Goal: Task Accomplishment & Management: Complete application form

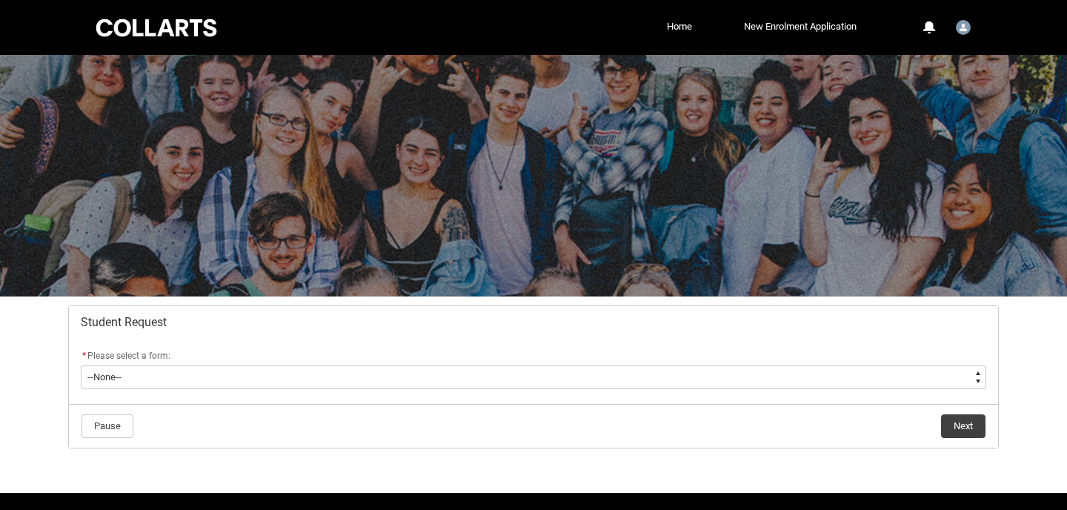
scroll to position [43, 0]
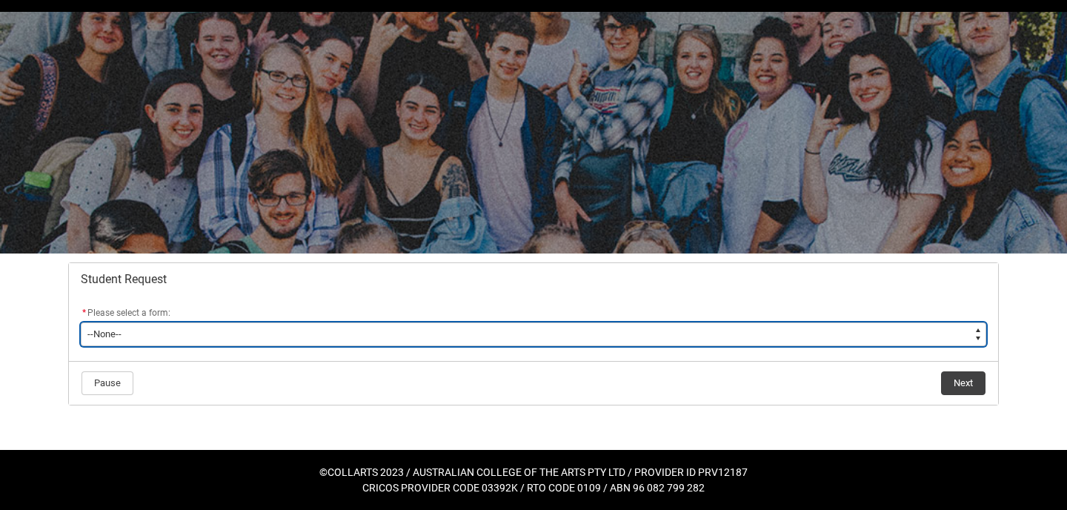
click at [384, 328] on select "--None-- Academic Transcript Application to Appeal Assignment Extension Change …" at bounding box center [533, 334] width 905 height 24
type lightning-select "Assignment_Extension_Choice"
select select "Assignment_Extension_Choice"
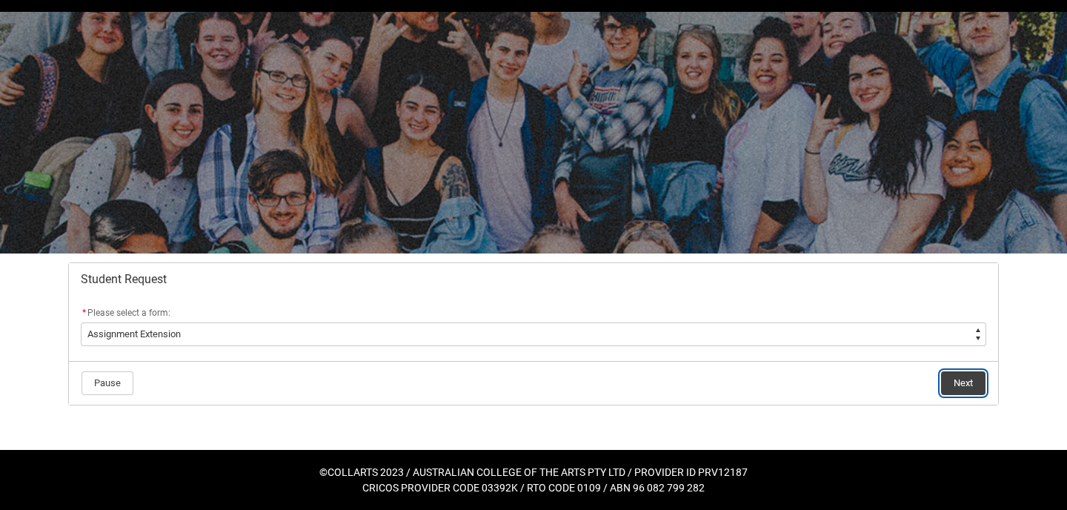
click at [963, 382] on button "Next" at bounding box center [963, 383] width 44 height 24
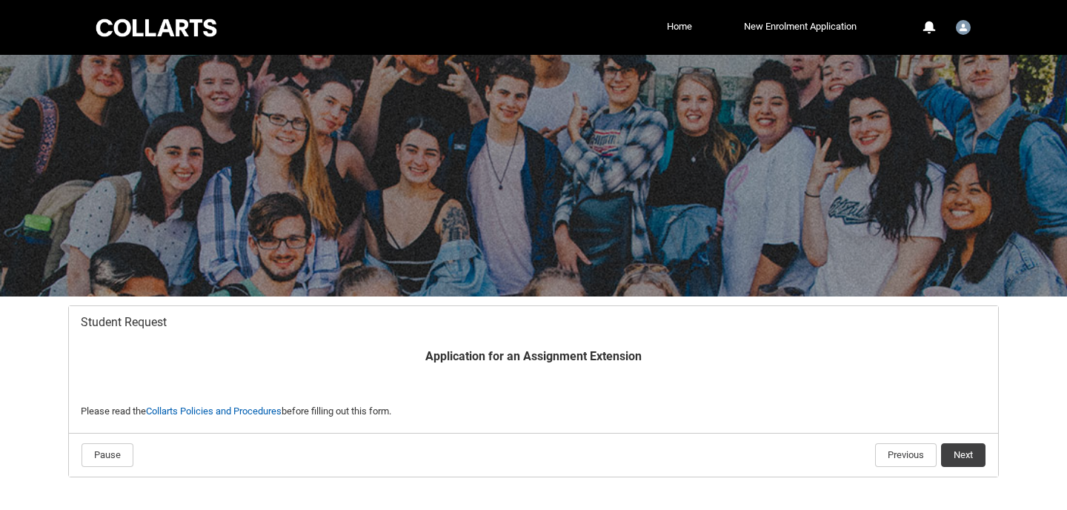
scroll to position [72, 0]
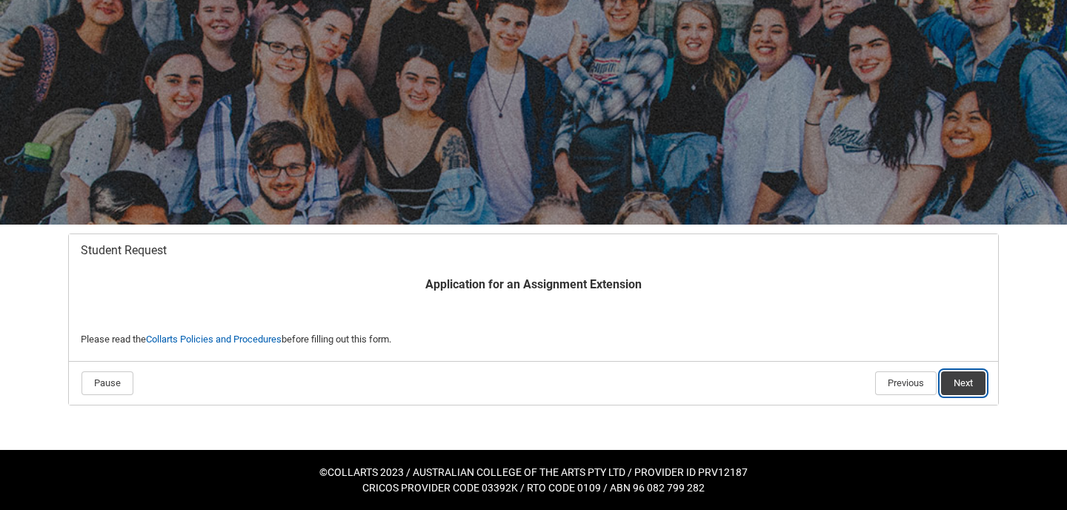
click at [960, 385] on button "Next" at bounding box center [963, 383] width 44 height 24
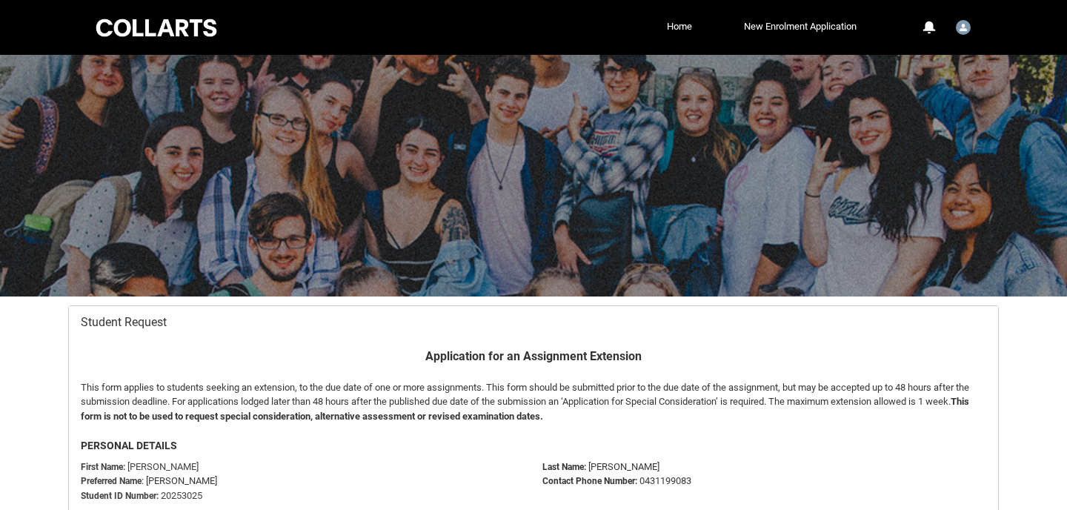
scroll to position [158, 0]
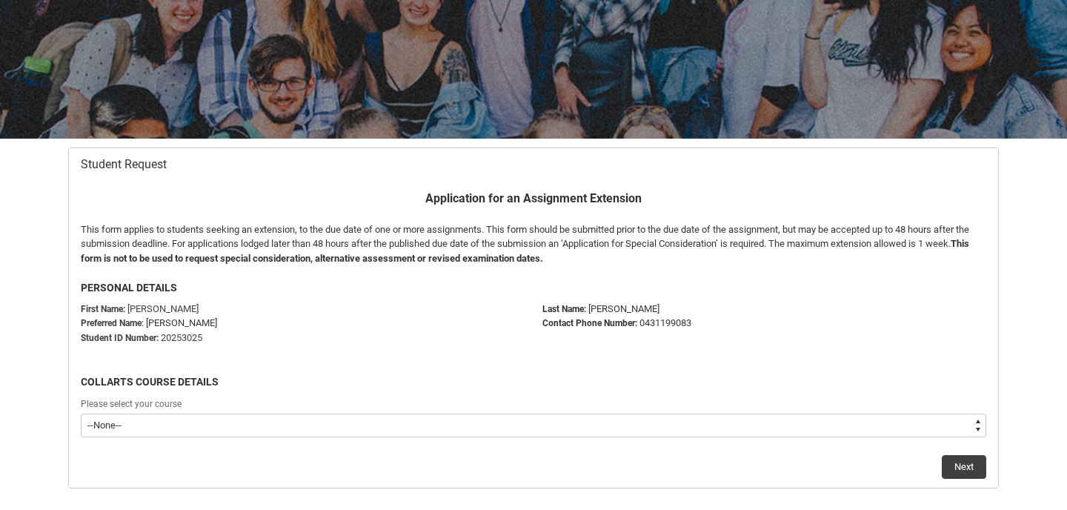
click at [771, 422] on select "--None-- Diploma of Design (Fashion & Sustainability)" at bounding box center [533, 425] width 905 height 24
type lightning-select "recordPicklist_ProgramEnrollment.a0jOZ000004YyQrYAK"
select select "recordPicklist_ProgramEnrollment.a0jOZ000004YyQrYAK"
click at [955, 467] on button "Next" at bounding box center [964, 467] width 44 height 24
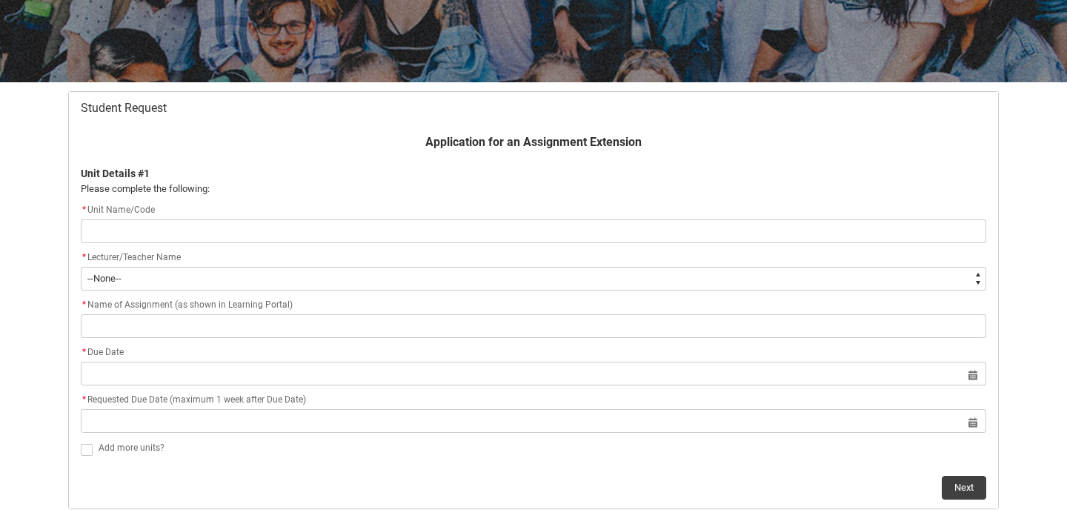
scroll to position [219, 0]
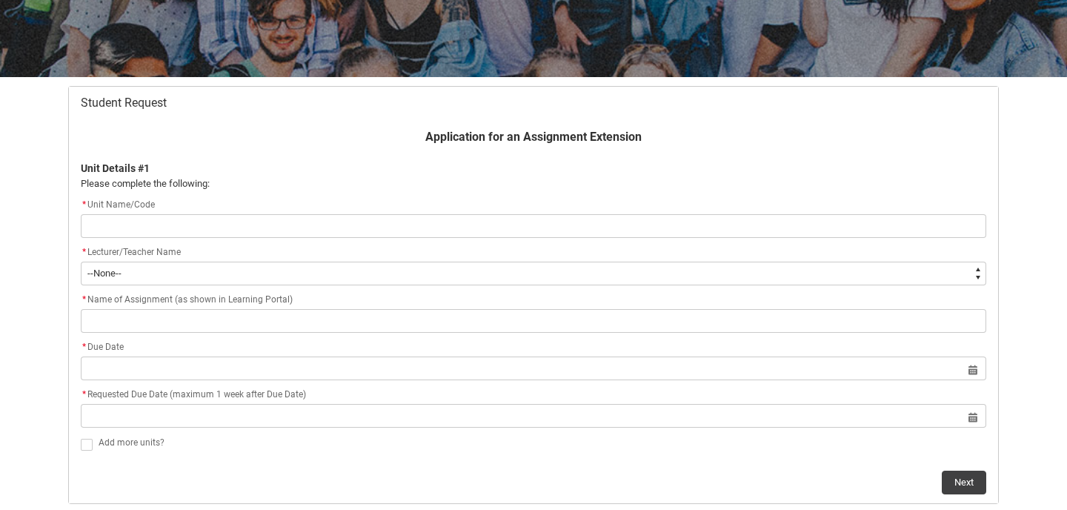
click at [693, 233] on input "Redu_Student_Request flow" at bounding box center [533, 226] width 905 height 24
type lightning-primitive-input-simple "d"
type input "d"
type lightning-primitive-input-simple "dd"
type input "dd"
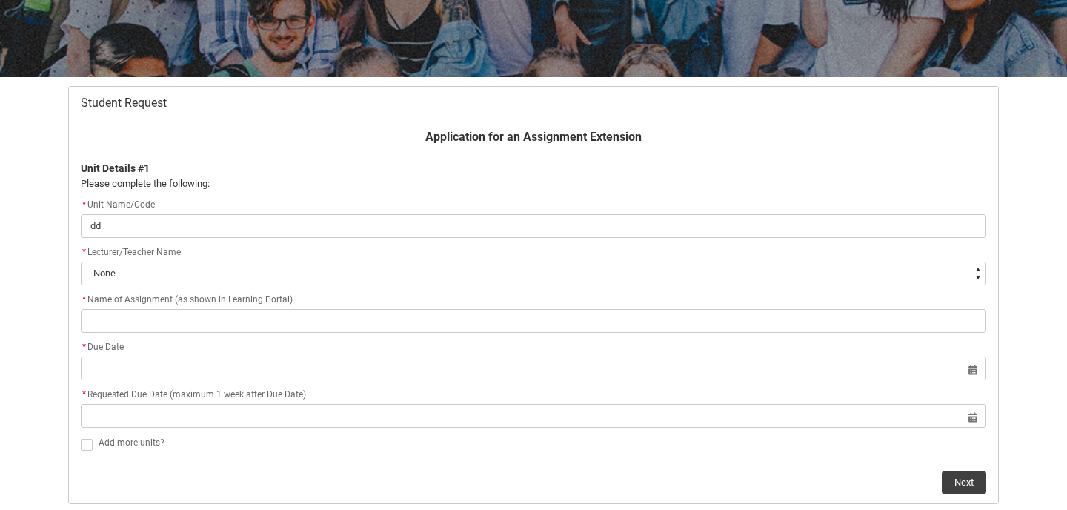
type lightning-primitive-input-simple "d"
type input "d"
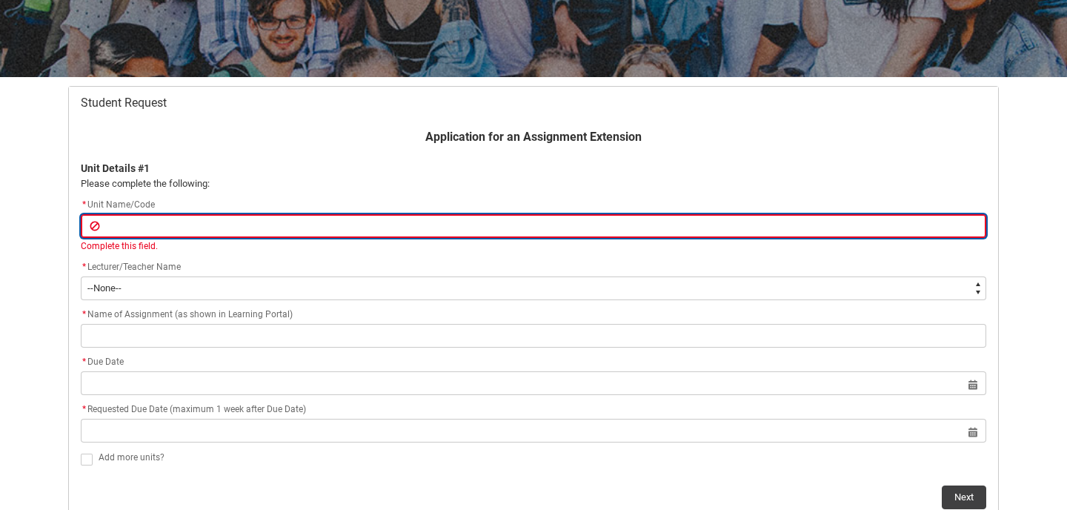
paste input "FSMM1-O"
type lightning-primitive-input-simple "FSMM1-O"
type input "FSMM1-O"
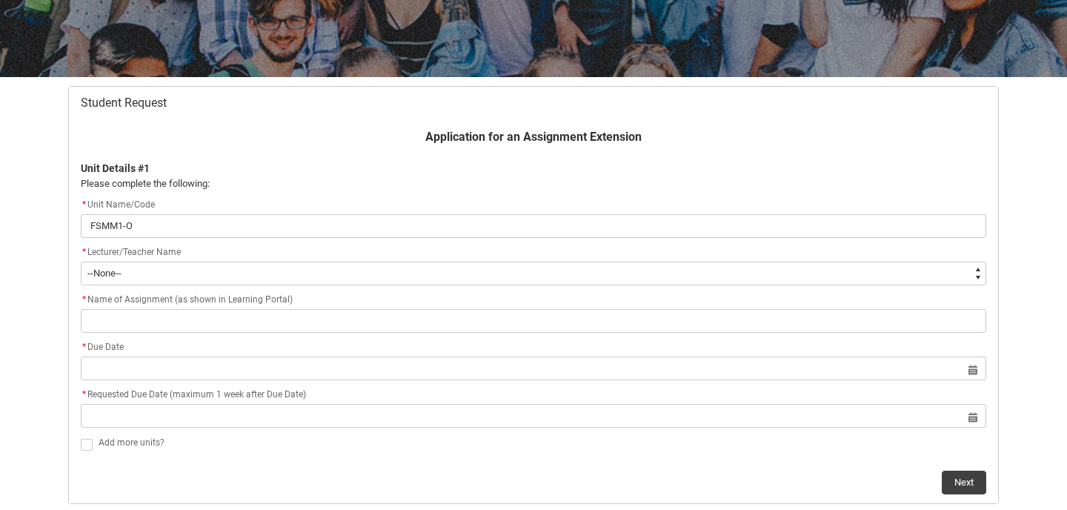
click at [780, 170] on p "Unit Details #1" at bounding box center [533, 169] width 905 height 16
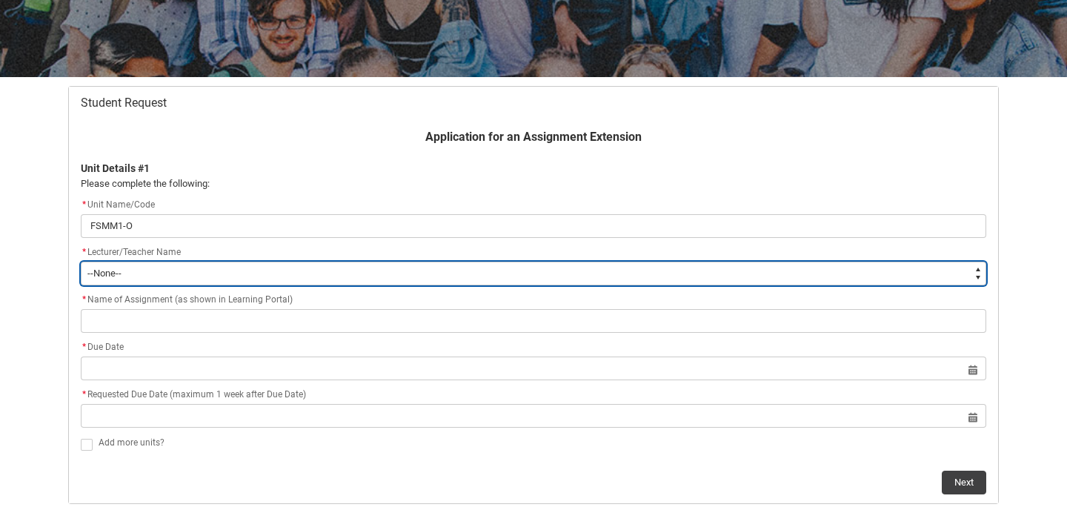
click at [547, 270] on select "--None-- [PERSON_NAME] [PERSON_NAME] [PERSON_NAME] [PERSON_NAME] [PERSON_NAME] …" at bounding box center [533, 274] width 905 height 24
type lightning-select "Faculty_NamefromAtoM.0035g00000b9AZtAAM"
select select "Faculty_NamefromAtoM.0035g00000b9AZtAAM"
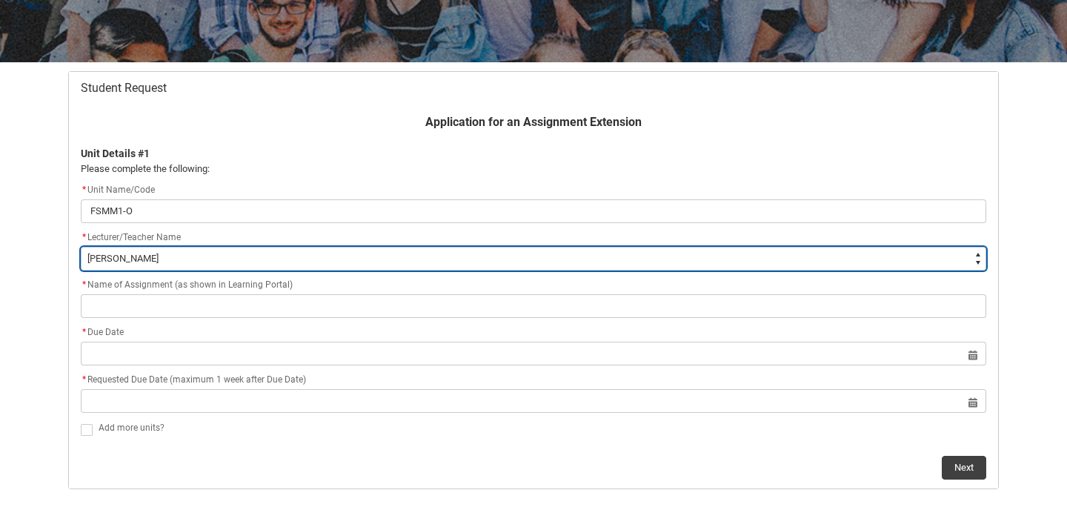
scroll to position [237, 0]
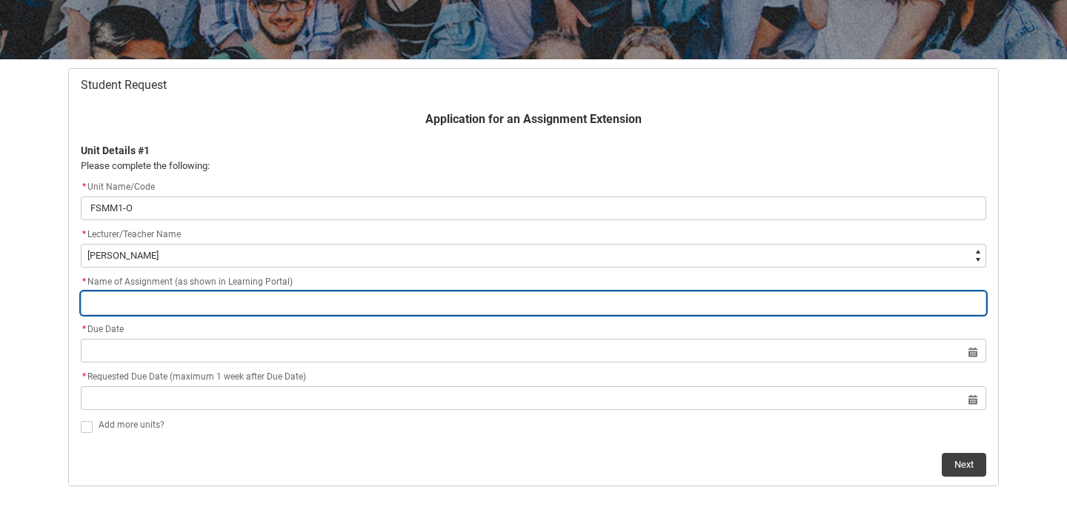
click at [509, 302] on input "Redu_Student_Request flow" at bounding box center [533, 303] width 905 height 24
click at [508, 303] on input "Redu_Student_Request flow" at bounding box center [533, 303] width 905 height 24
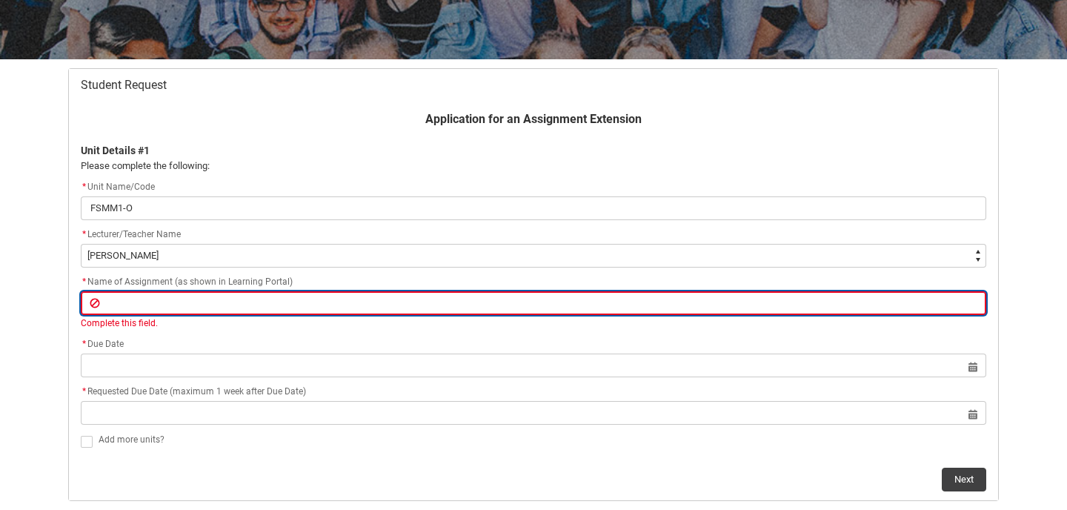
paste input "Assignment 2: Practical Draping Activity"
type lightning-primitive-input-simple "Assignment 2: Practical Draping Activity"
type input "Assignment 2: Practical Draping Activity"
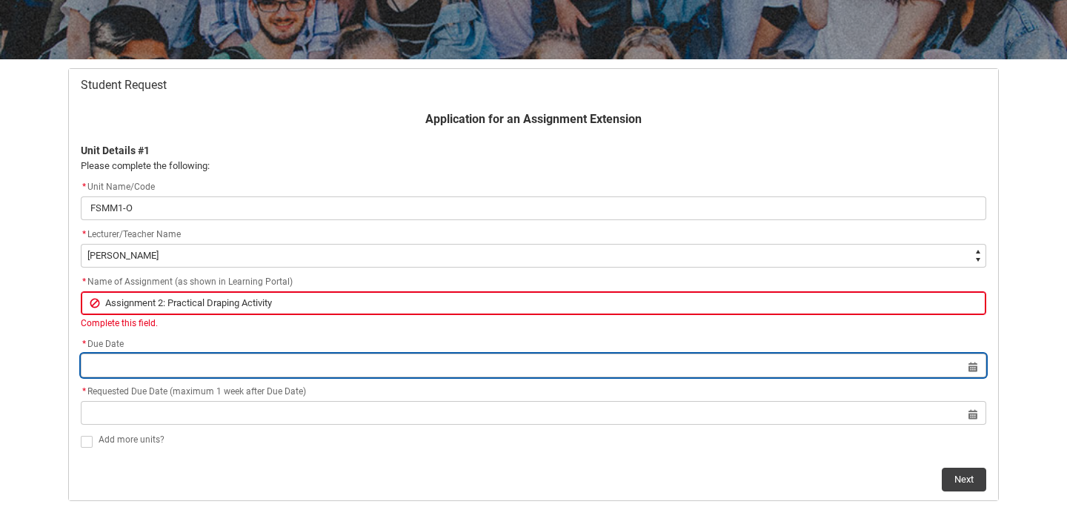
click at [302, 369] on lightning-datepicker "Select a date for Format: [DATE]" at bounding box center [533, 364] width 905 height 11
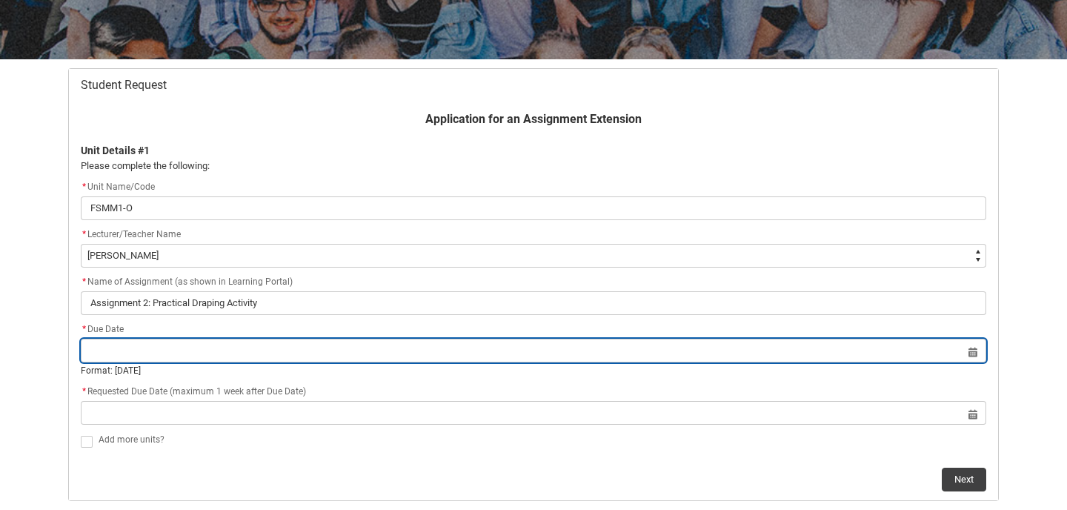
click at [290, 349] on input "Redu_Student_Request flow" at bounding box center [533, 351] width 905 height 24
select select "2025"
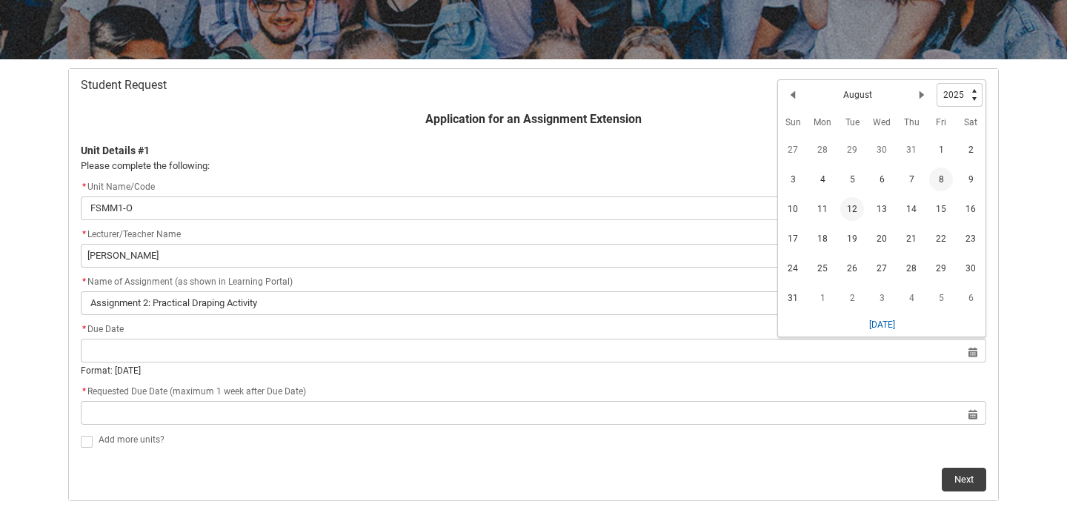
click at [944, 183] on span "8" at bounding box center [941, 179] width 24 height 24
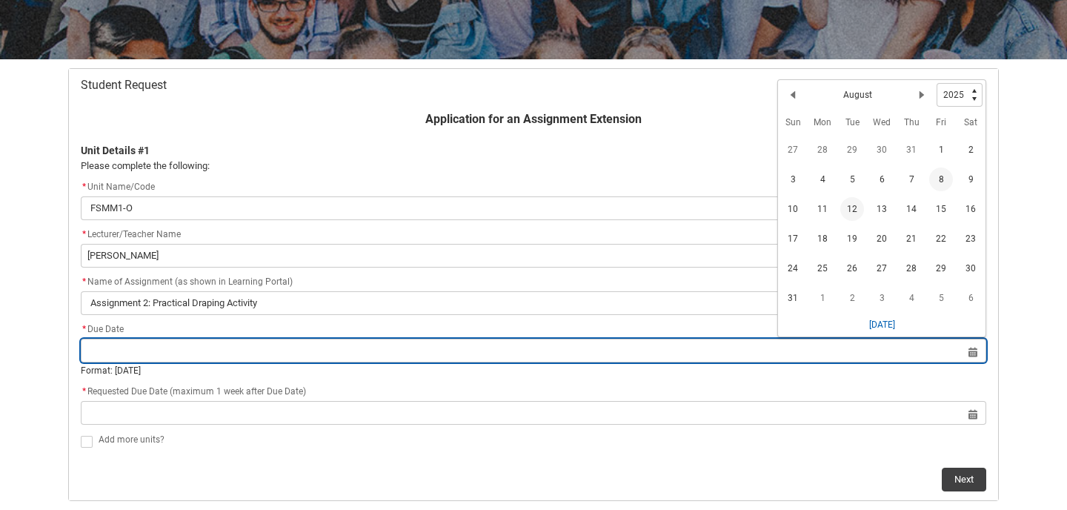
type lightning-datepicker "[DATE]"
type lightning-input "[DATE]"
type input "[DATE]"
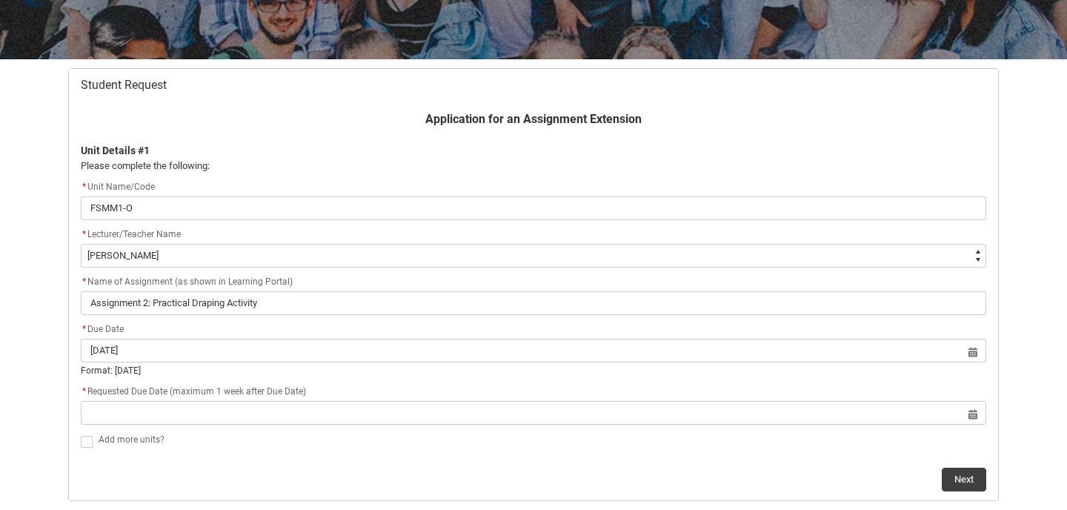
click at [454, 389] on div "* Requested Due Date (maximum 1 week after Due Date)" at bounding box center [533, 392] width 905 height 18
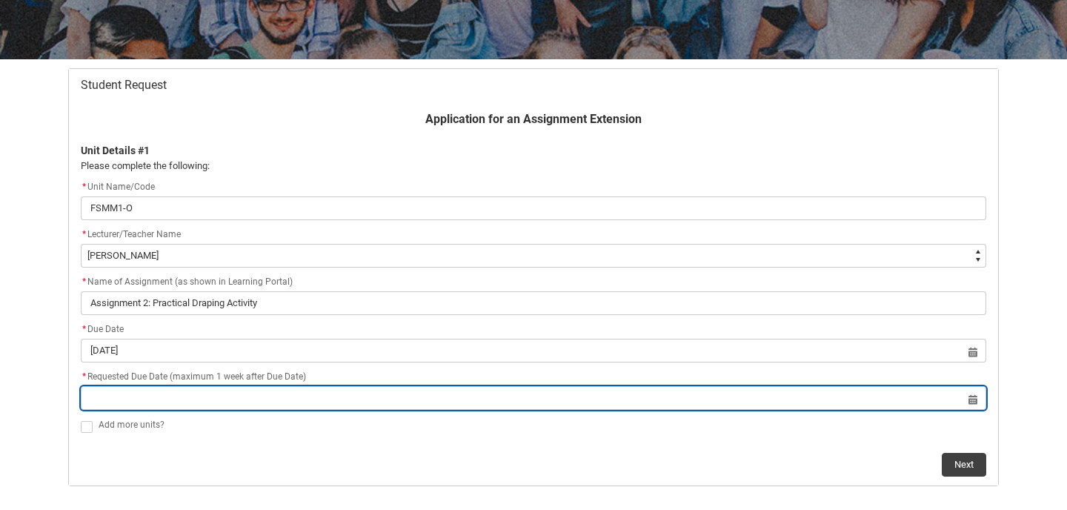
click at [440, 407] on input "Redu_Student_Request flow" at bounding box center [533, 398] width 905 height 24
select select "2025"
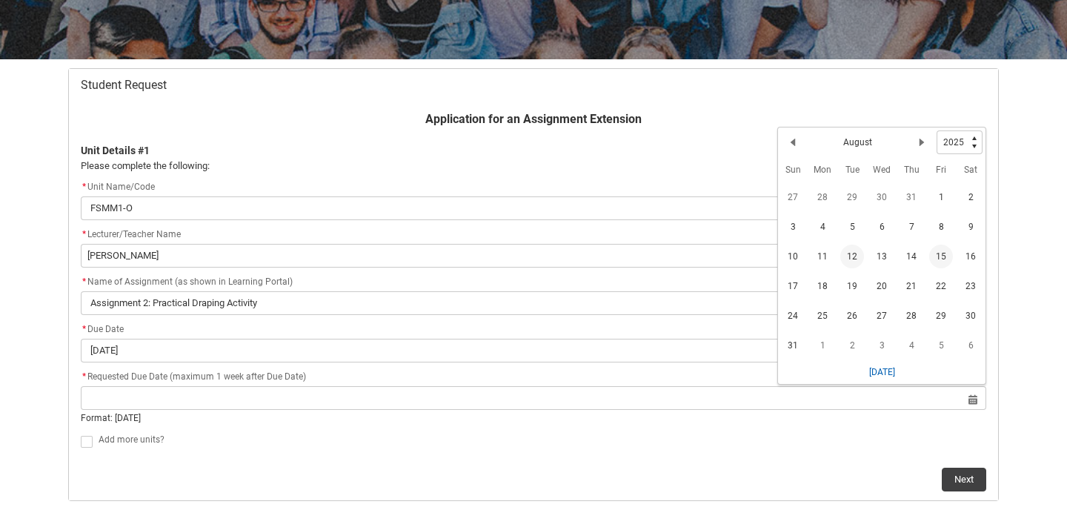
click at [943, 253] on span "15" at bounding box center [941, 257] width 24 height 24
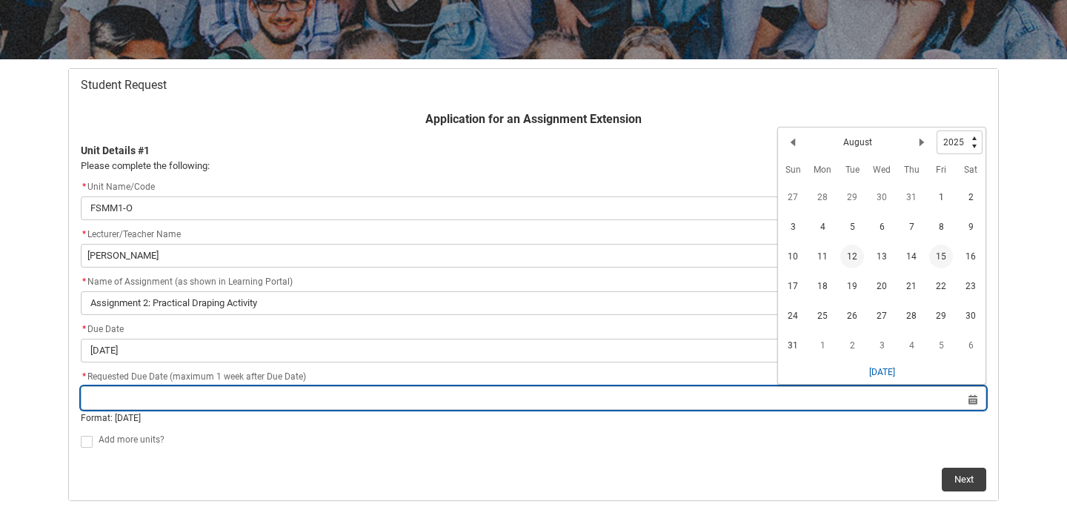
type lightning-datepicker "[DATE]"
type lightning-input "[DATE]"
type input "[DATE]"
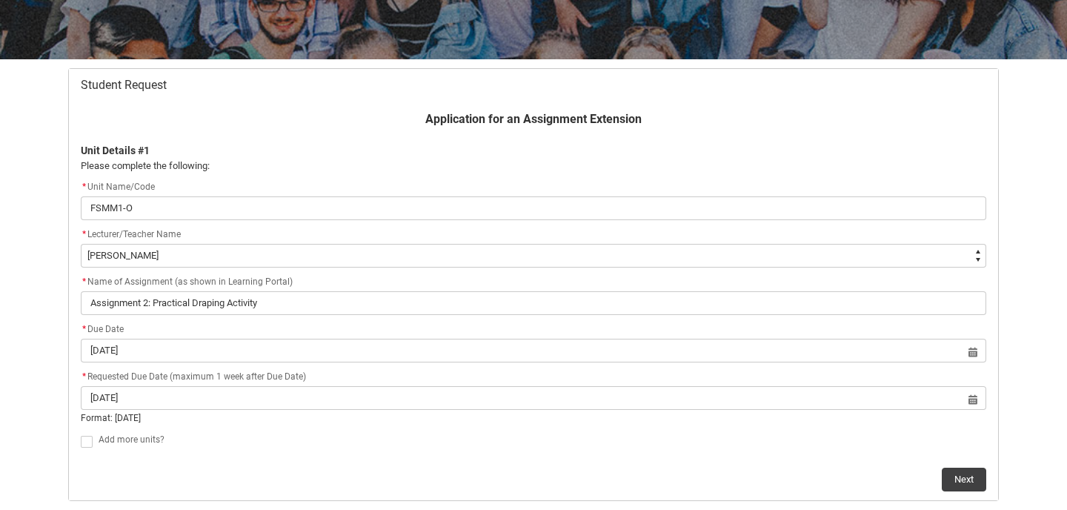
click at [694, 451] on flowruntime-screen-field "Add more units?" at bounding box center [533, 443] width 923 height 25
click at [966, 463] on button "Next" at bounding box center [964, 465] width 44 height 24
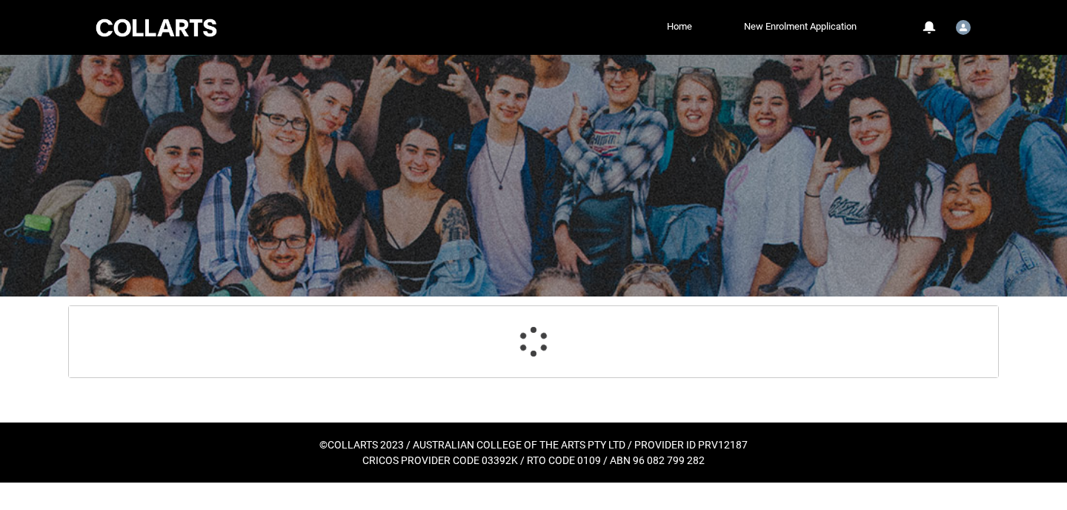
scroll to position [158, 0]
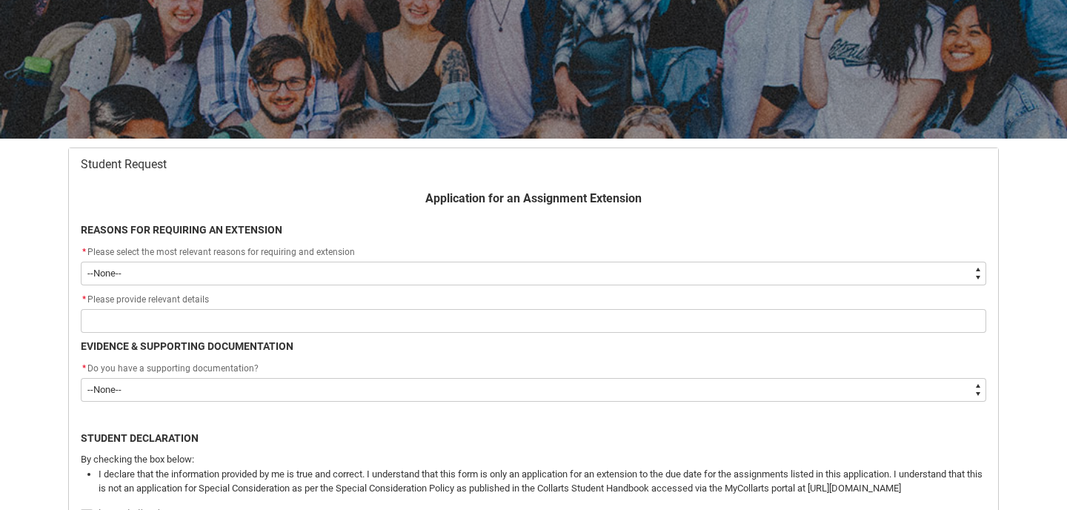
click at [484, 268] on select "--None-- Medical Reasons Work obligations Family obligations Academic Difficult…" at bounding box center [533, 274] width 905 height 24
type lightning-select "choice_AssignmentExtension_Reason_MedicalReasons"
select select "choice_AssignmentExtension_Reason_MedicalReasons"
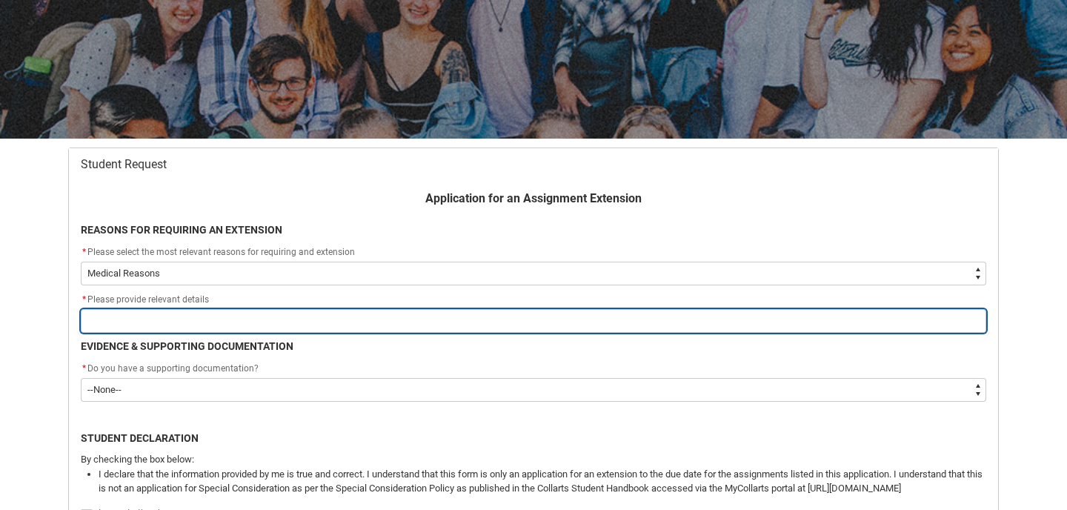
click at [466, 324] on input "Redu_Student_Request flow" at bounding box center [533, 321] width 905 height 24
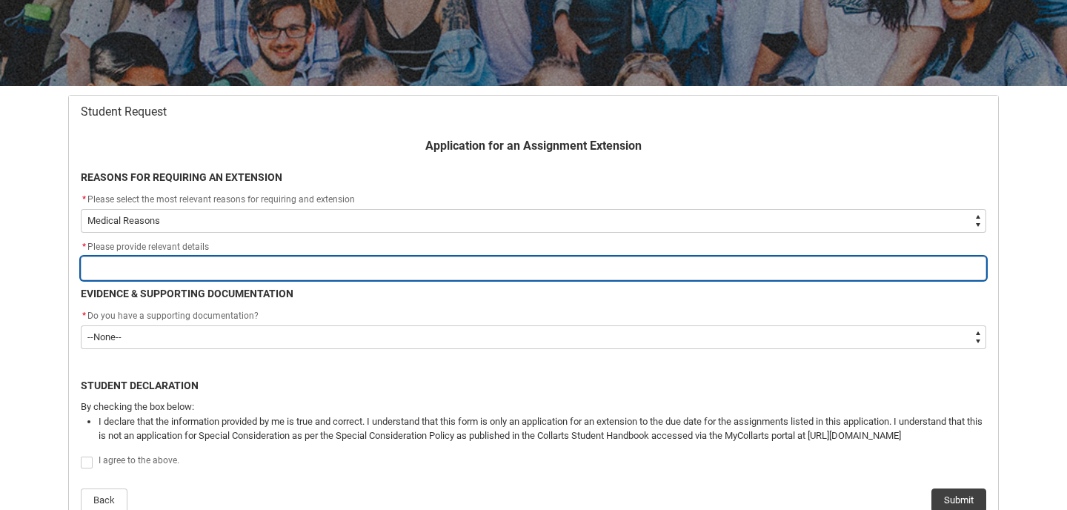
scroll to position [216, 0]
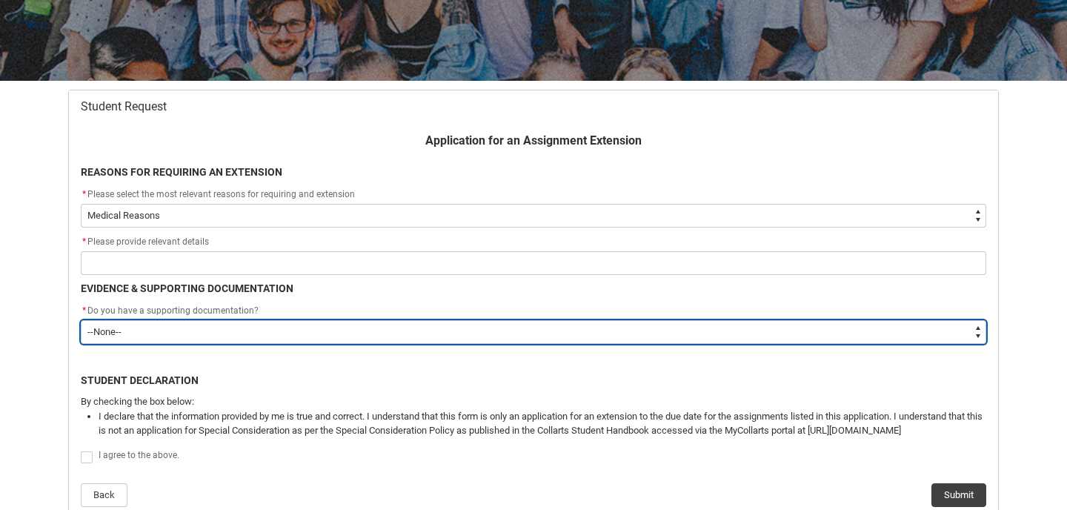
click at [451, 342] on select "--None-- Yes No" at bounding box center [533, 332] width 905 height 24
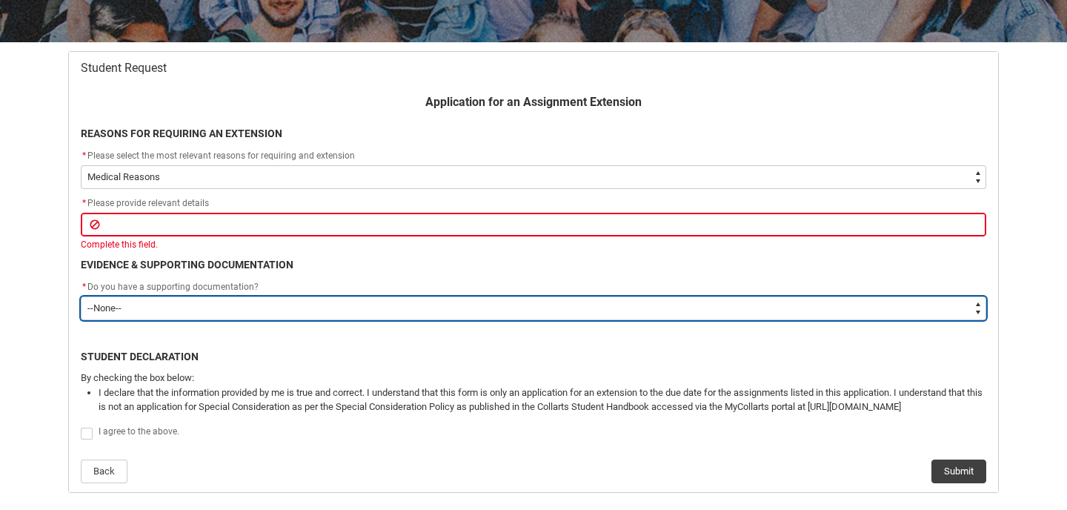
scroll to position [252, 0]
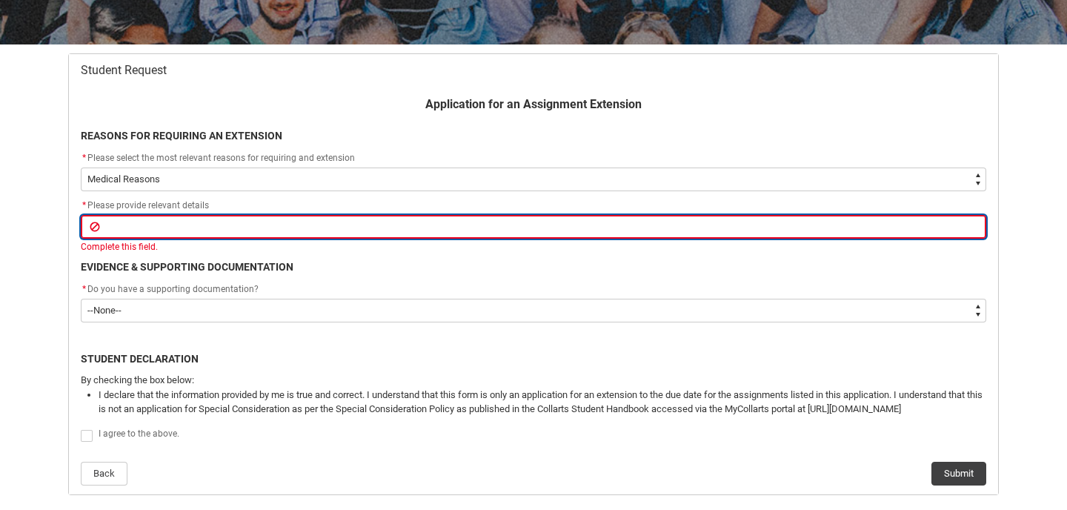
click at [452, 227] on input "Redu_Student_Request flow" at bounding box center [533, 227] width 905 height 24
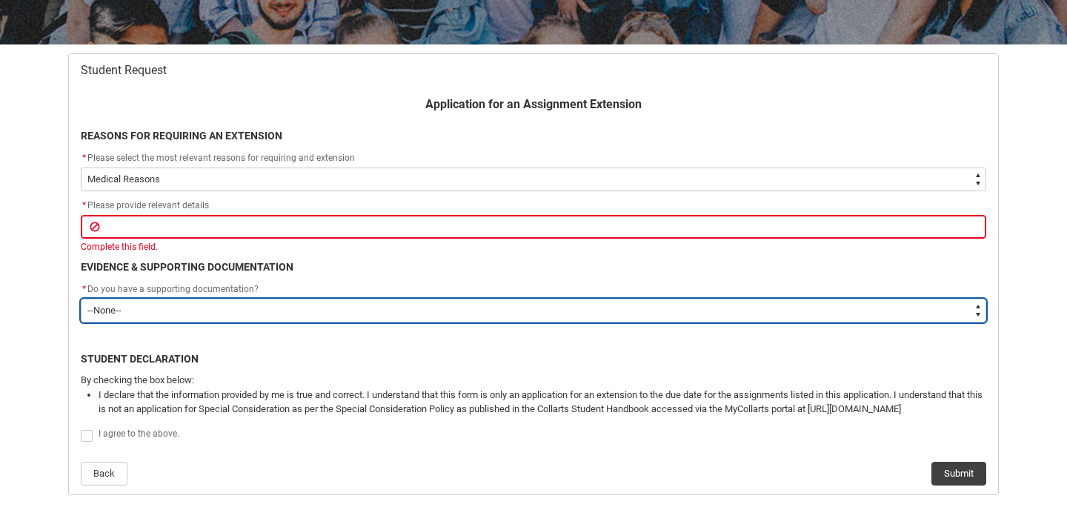
click at [272, 306] on select "--None-- Yes No" at bounding box center [533, 311] width 905 height 24
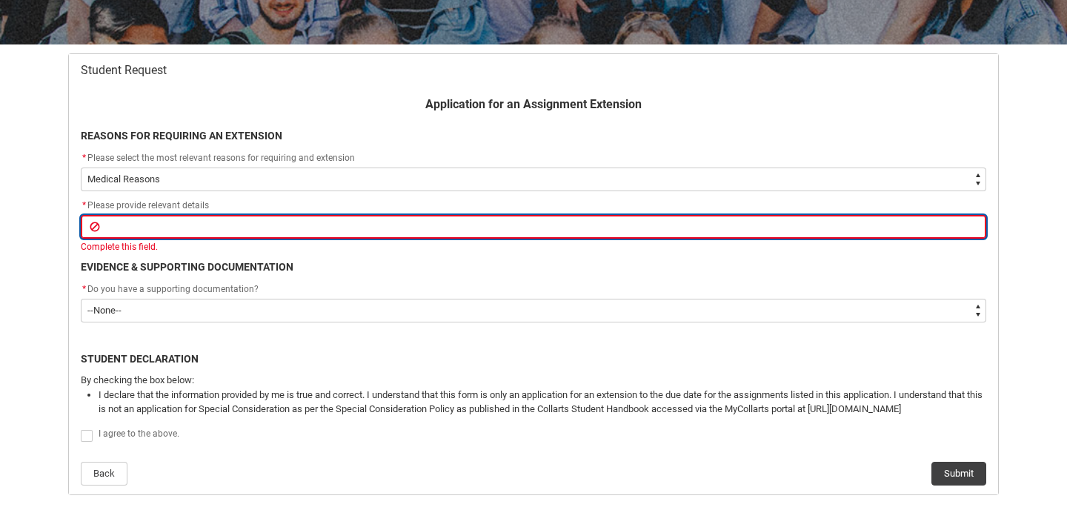
click at [295, 229] on input "Redu_Student_Request flow" at bounding box center [533, 227] width 905 height 24
type lightning-primitive-input-simple "G"
type input "G"
type lightning-primitive-input-simple "Go"
type input "Go"
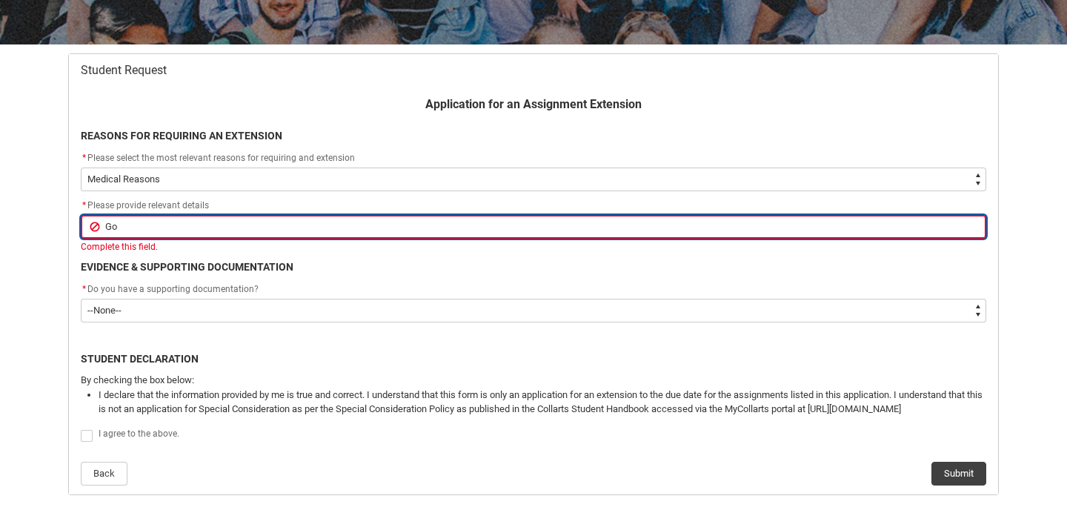
type lightning-primitive-input-simple "Goo"
type input "Goo"
type lightning-primitive-input-simple "Good"
type input "Good"
type lightning-primitive-input-simple "Good"
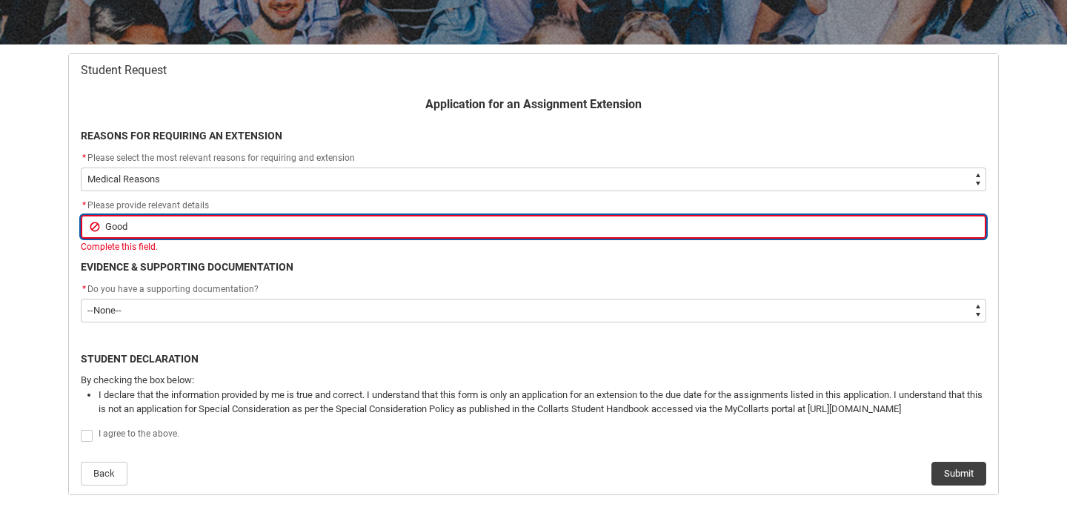
type input "Good"
type lightning-primitive-input-simple "Good A"
type input "Good A"
type lightning-primitive-input-simple "Good Af"
type input "Good Af"
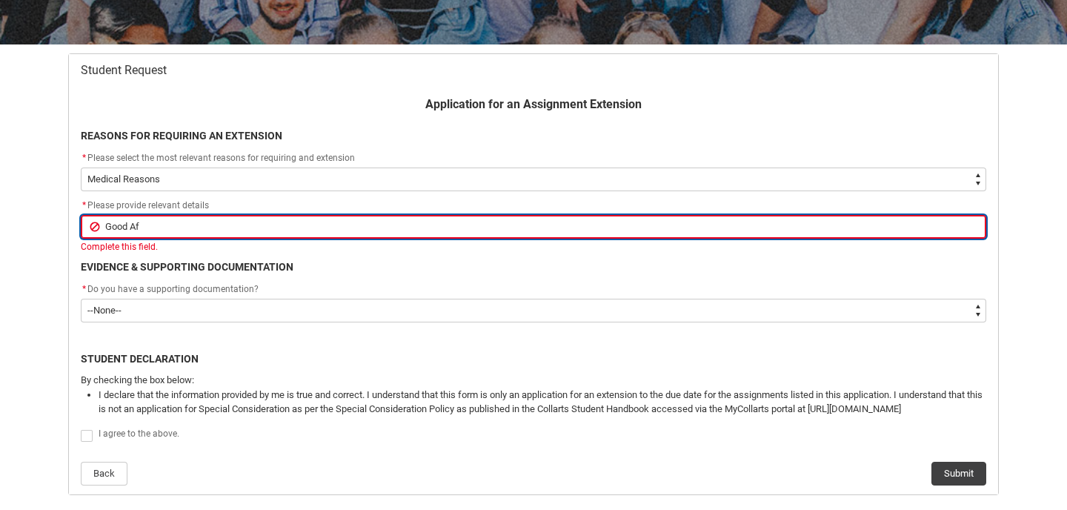
type lightning-primitive-input-simple "Good Aft"
type input "Good Aft"
type lightning-primitive-input-simple "Good Afte"
type input "Good Afte"
type lightning-primitive-input-simple "Good After"
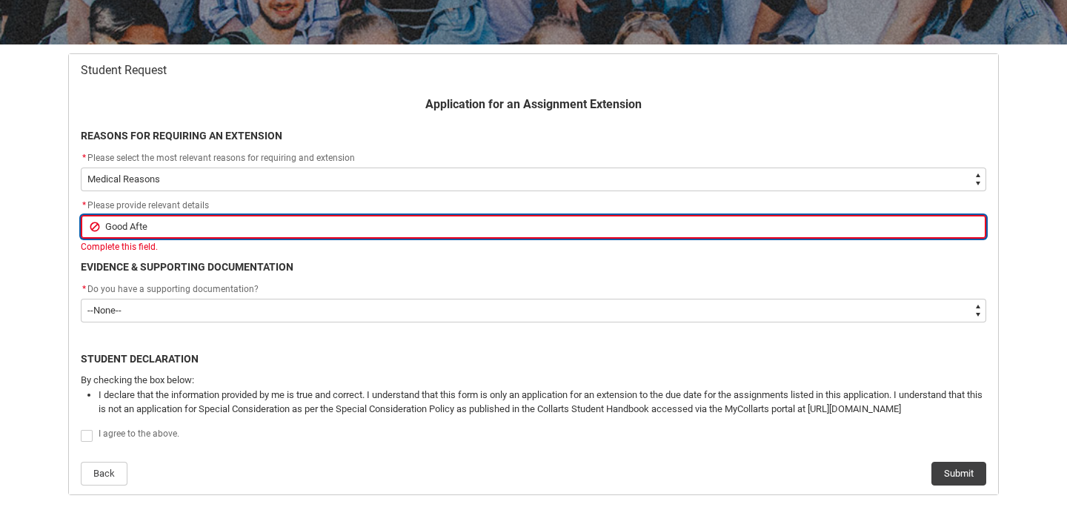
type input "Good After"
type lightning-primitive-input-simple "Good Aftern"
type input "Good Aftern"
type lightning-primitive-input-simple "Good Afterno"
type input "Good Afterno"
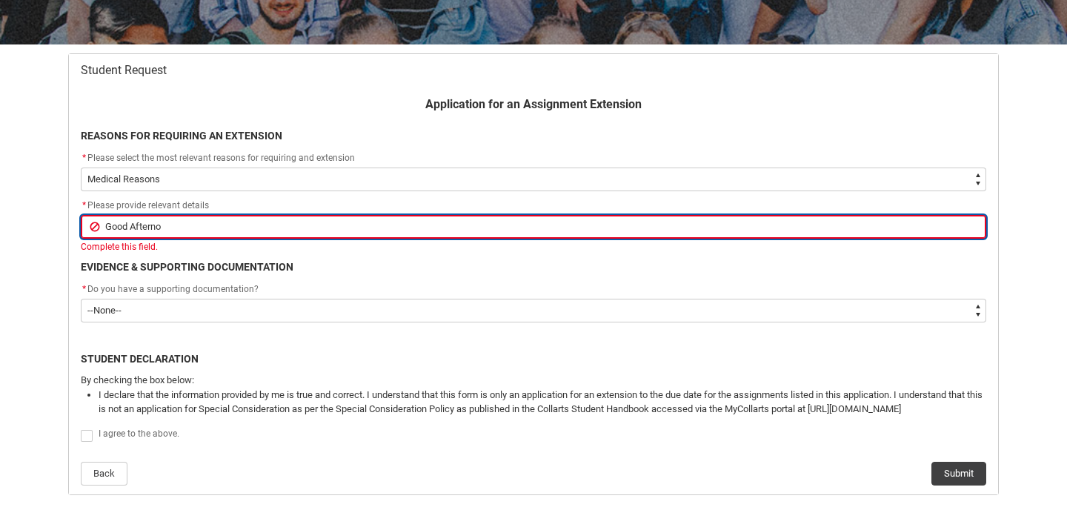
type lightning-primitive-input-simple "Good Afternoo"
type input "Good Afternoo"
type lightning-primitive-input-simple "Good Afternoon"
type input "Good Afternoon"
type lightning-primitive-input-simple "Good Afternoon,"
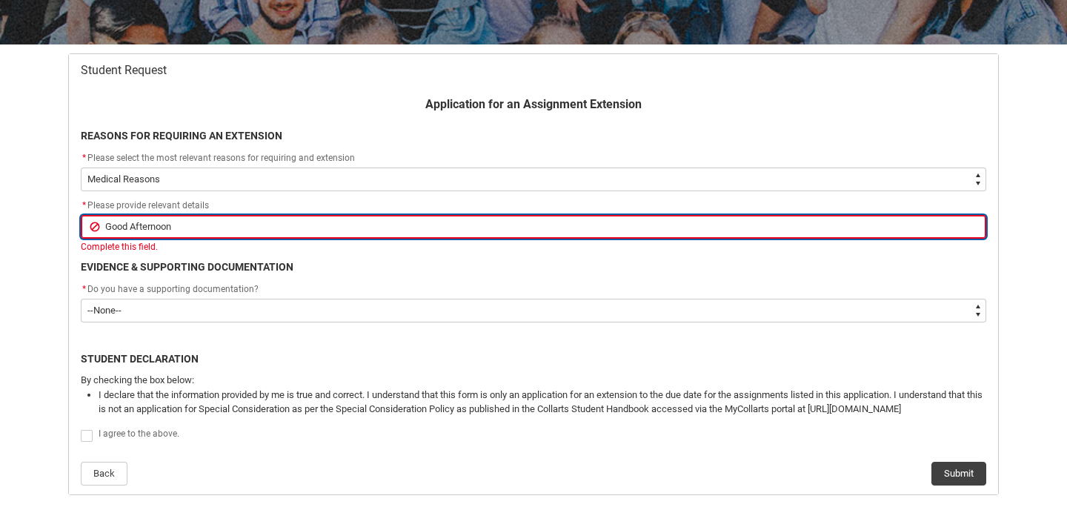
type input "Good Afternoon,"
type lightning-primitive-input-simple "Good Afternoon,"
type input "Good Afternoon,"
type lightning-primitive-input-simple "Good Afternoon,"
type input "Good Afternoon,"
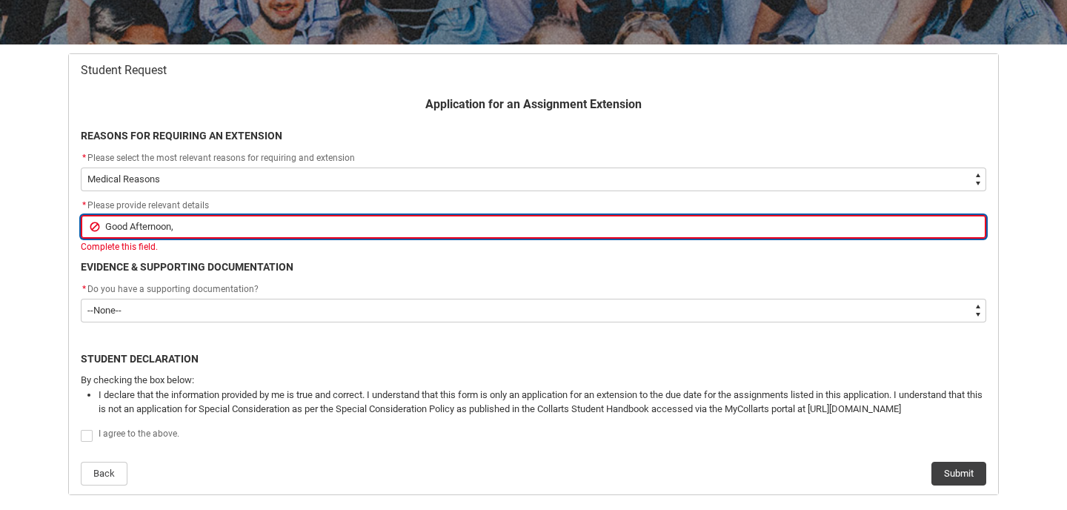
type lightning-primitive-input-simple "Good Afternoon"
type input "Good Afternoon"
type lightning-primitive-input-simple "Good Afternoo"
type input "Good Afternoo"
type lightning-primitive-input-simple "Good Afterno"
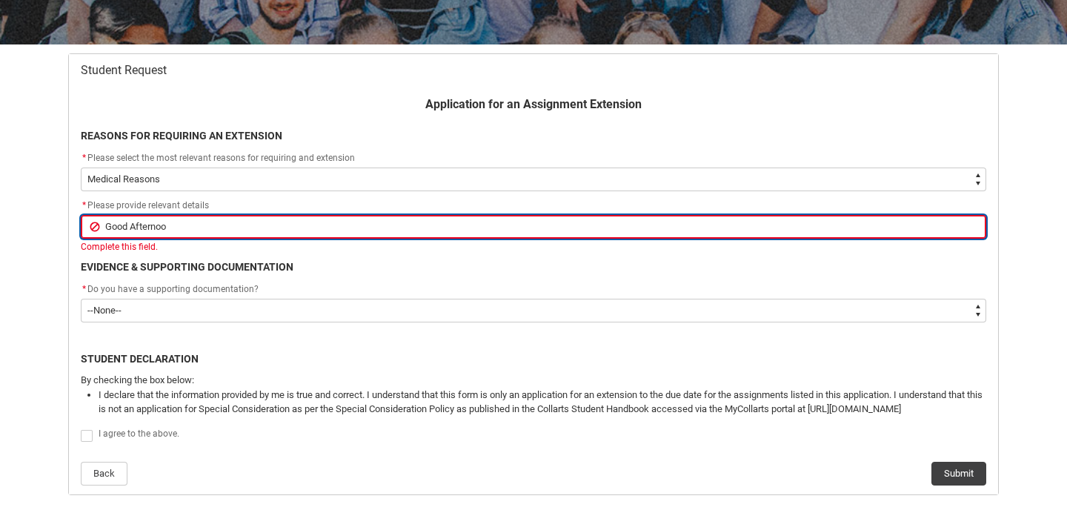
type input "Good Afterno"
type lightning-primitive-input-simple "Good Aftern"
type input "Good Aftern"
type lightning-primitive-input-simple "Good After"
type input "Good After"
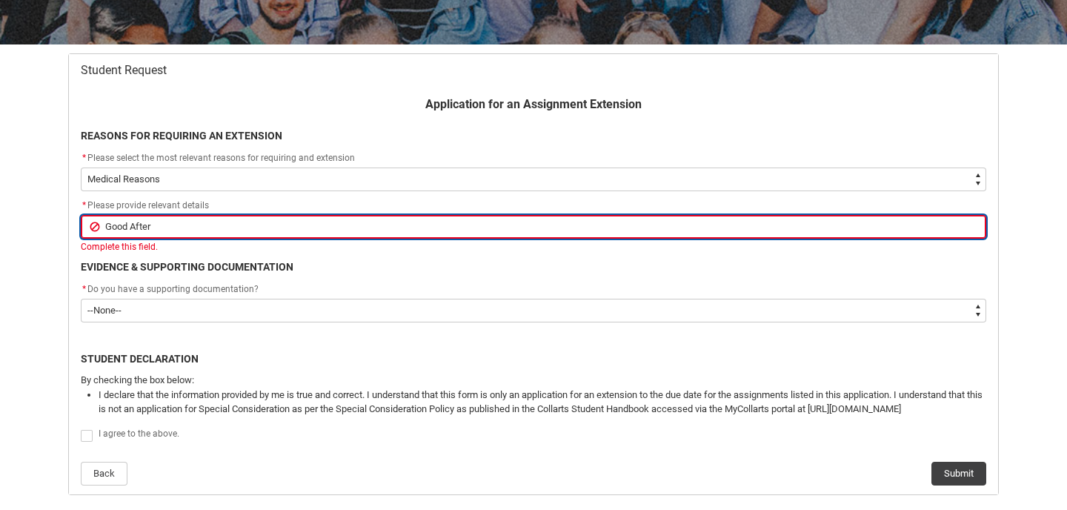
type lightning-primitive-input-simple "Good Afte"
type input "Good Afte"
type lightning-primitive-input-simple "Good Aft"
type input "Good Aft"
type lightning-primitive-input-simple "Good Af"
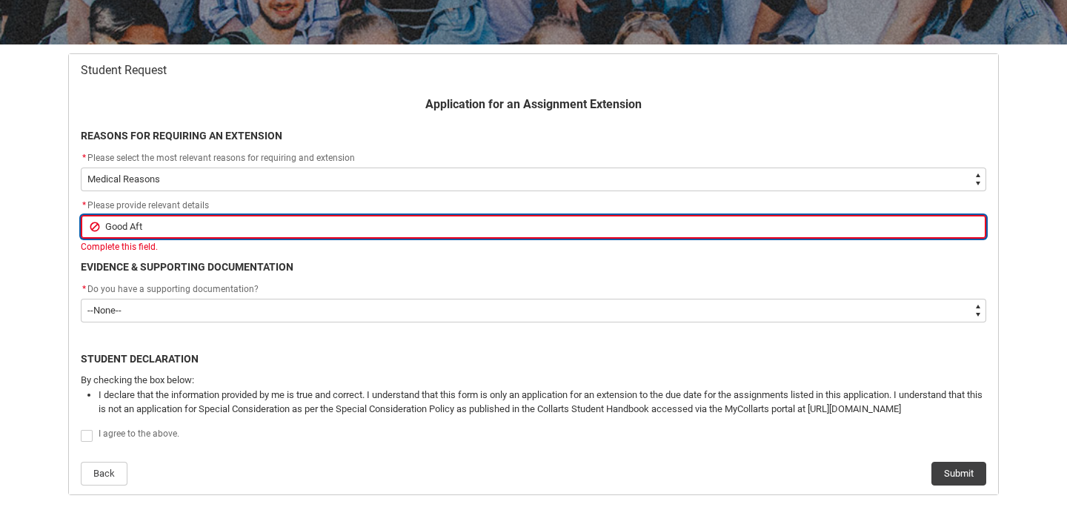
type input "Good Af"
type lightning-primitive-input-simple "Good A"
type input "Good A"
type lightning-primitive-input-simple "Good"
type input "Good"
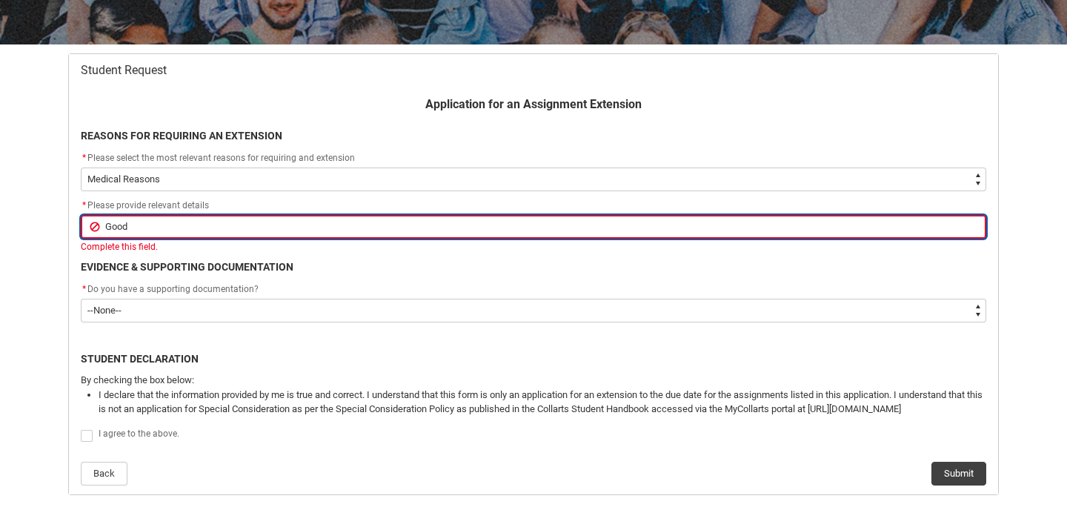
type lightning-primitive-input-simple "Good"
type input "Good"
type lightning-primitive-input-simple "Goo"
type input "Goo"
type lightning-primitive-input-simple "Go"
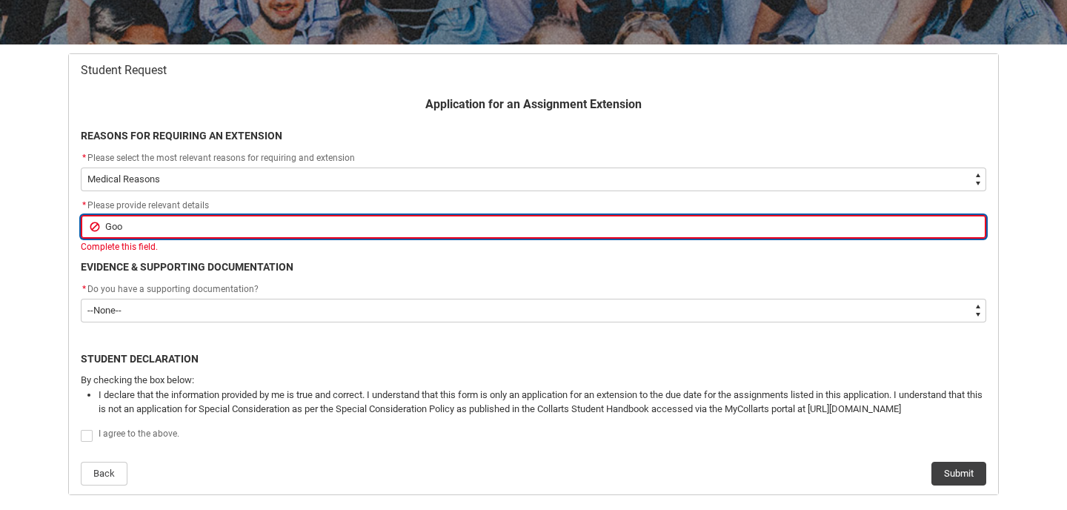
type input "Go"
type lightning-primitive-input-simple "G"
type input "G"
type lightning-primitive-input-simple "I"
type input "I"
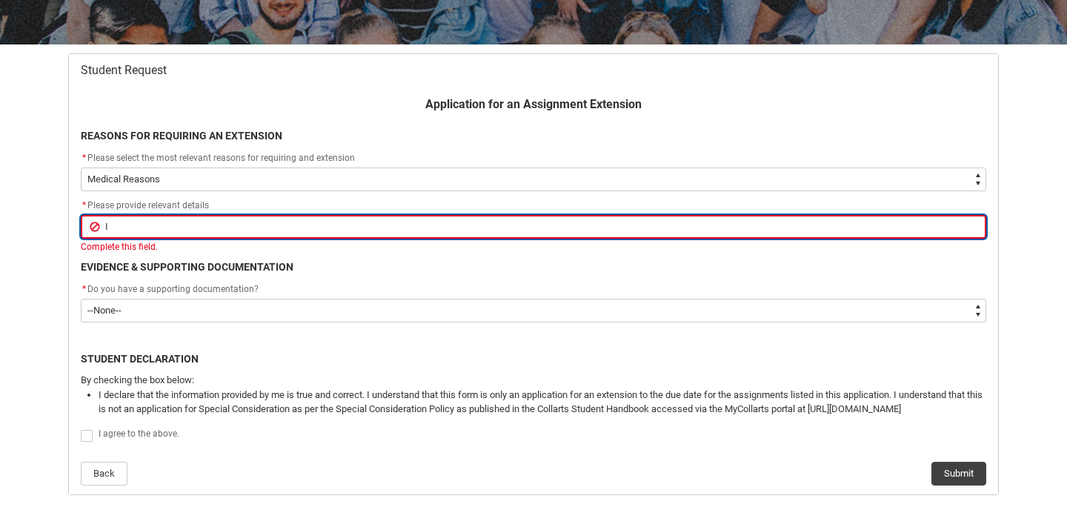
type lightning-primitive-input-simple "I"
type input "I"
type lightning-primitive-input-simple "I h"
type input "I h"
type lightning-primitive-input-simple "I ha"
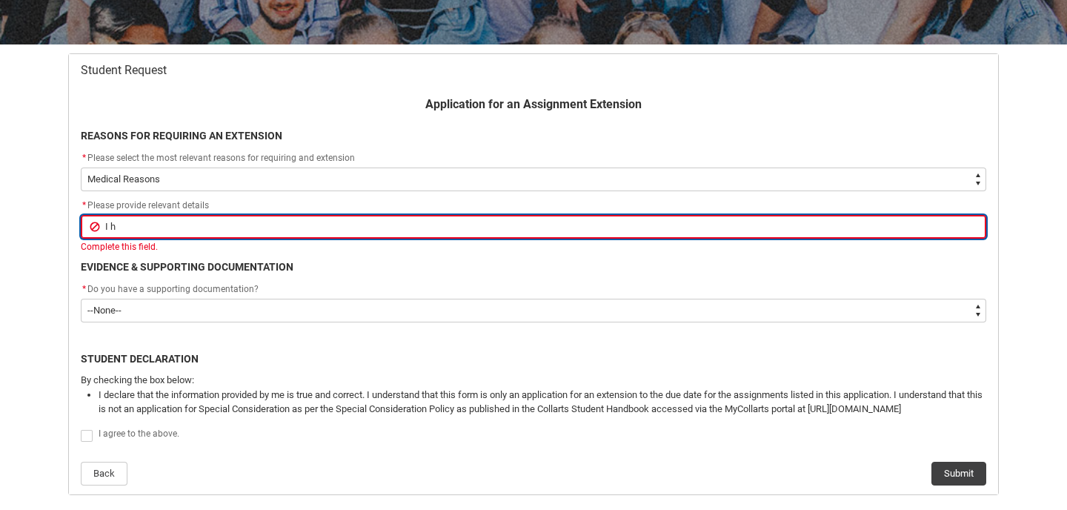
type input "I ha"
type lightning-primitive-input-simple "I hav"
type input "I hav"
type lightning-primitive-input-simple "I ha"
type input "I ha"
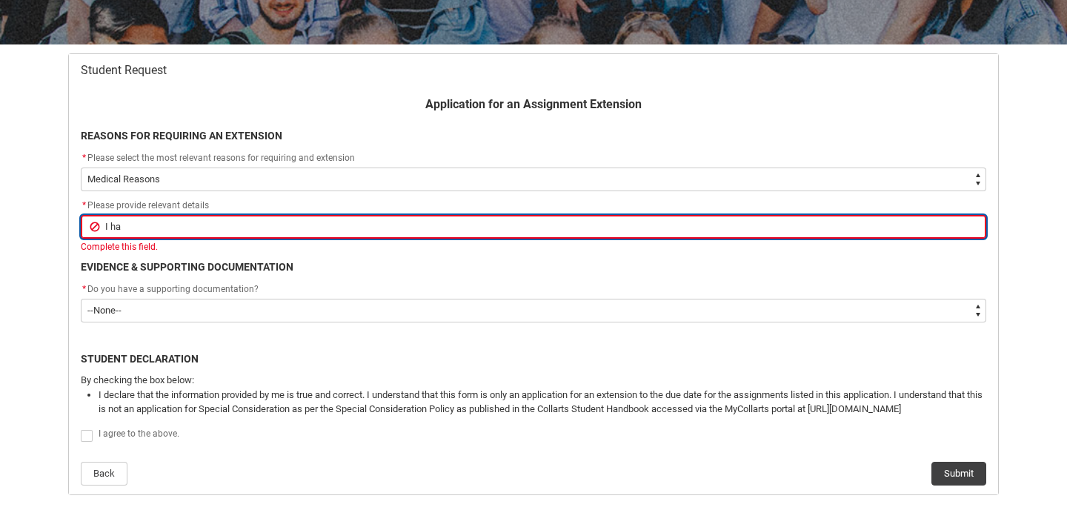
type lightning-primitive-input-simple "I h"
type input "I h"
type lightning-primitive-input-simple "I"
type input "I"
type lightning-primitive-input-simple "I t"
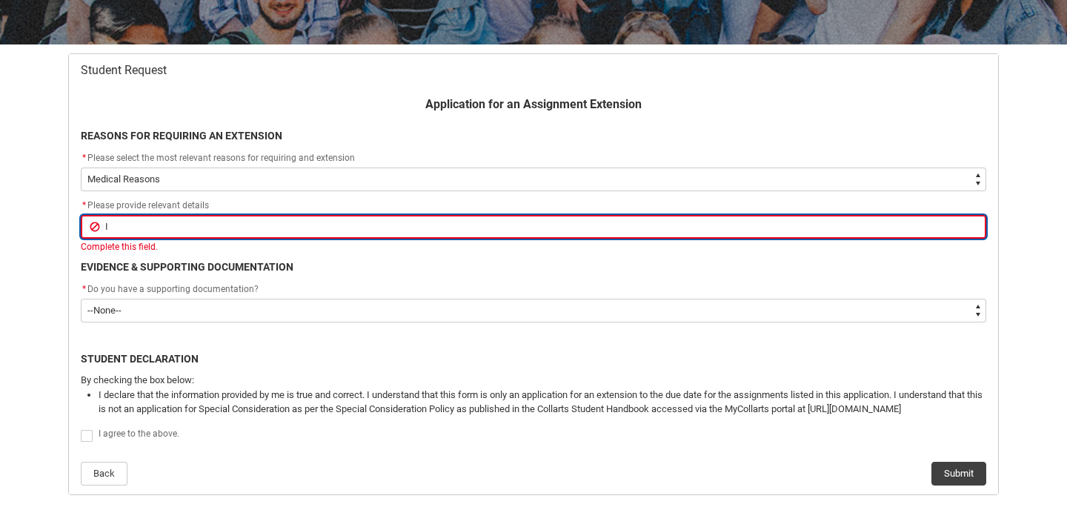
type input "I t"
type lightning-primitive-input-simple "I te"
type input "I te"
type lightning-primitive-input-simple "I tes"
type input "I tes"
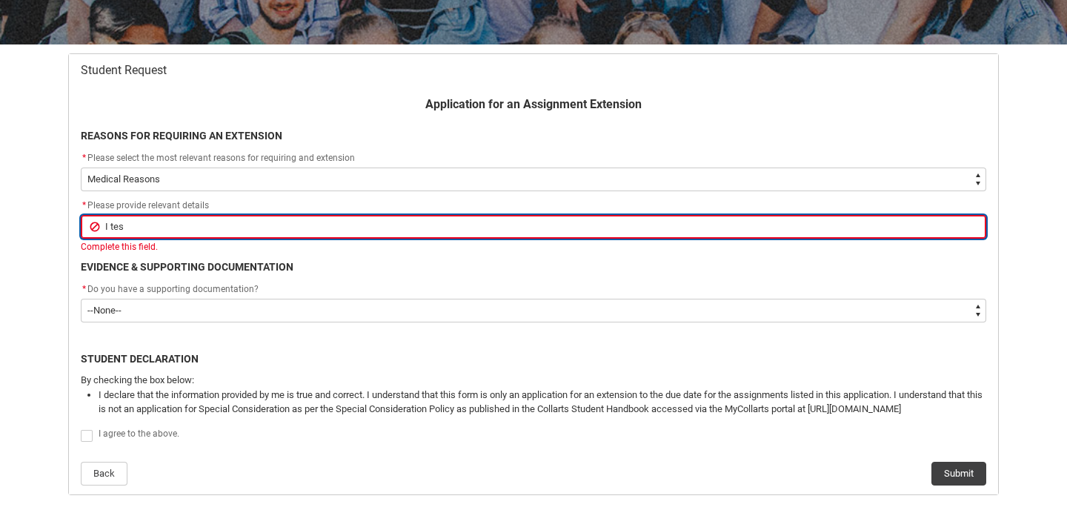
type lightning-primitive-input-simple "I test"
type input "I test"
type lightning-primitive-input-simple "I teste"
type input "I teste"
type lightning-primitive-input-simple "I tested"
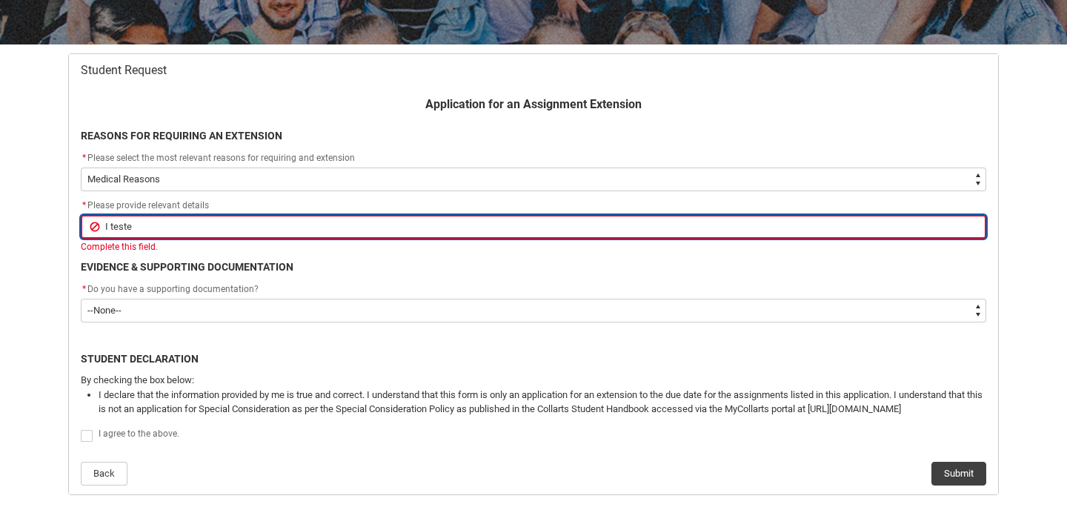
type input "I tested"
type lightning-primitive-input-simple "I tested"
type input "I tested"
type lightning-primitive-input-simple "I tested p"
type input "I tested p"
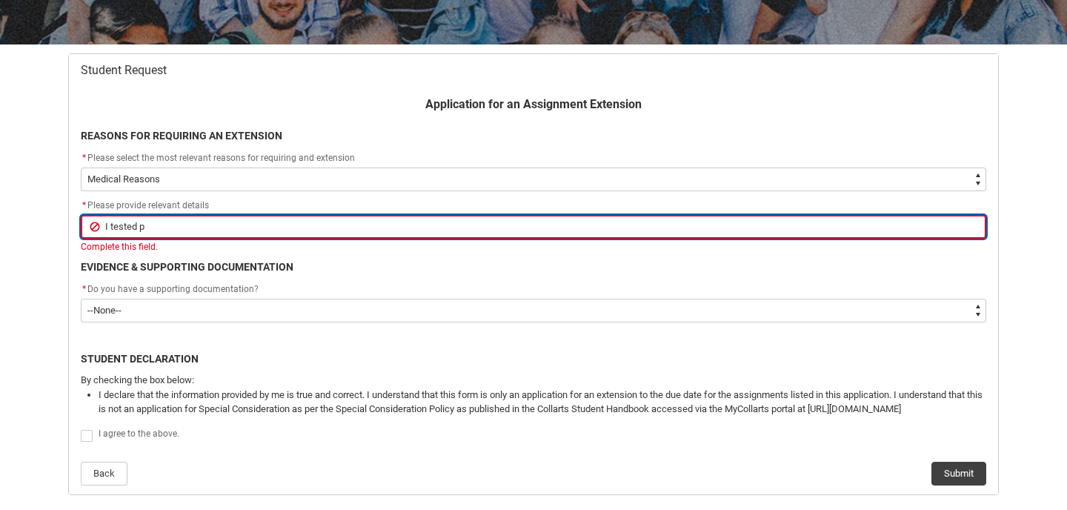
type lightning-primitive-input-simple "I tested po"
type input "I tested po"
type lightning-primitive-input-simple "I tested pos"
type input "I tested pos"
type lightning-primitive-input-simple "I tested posi"
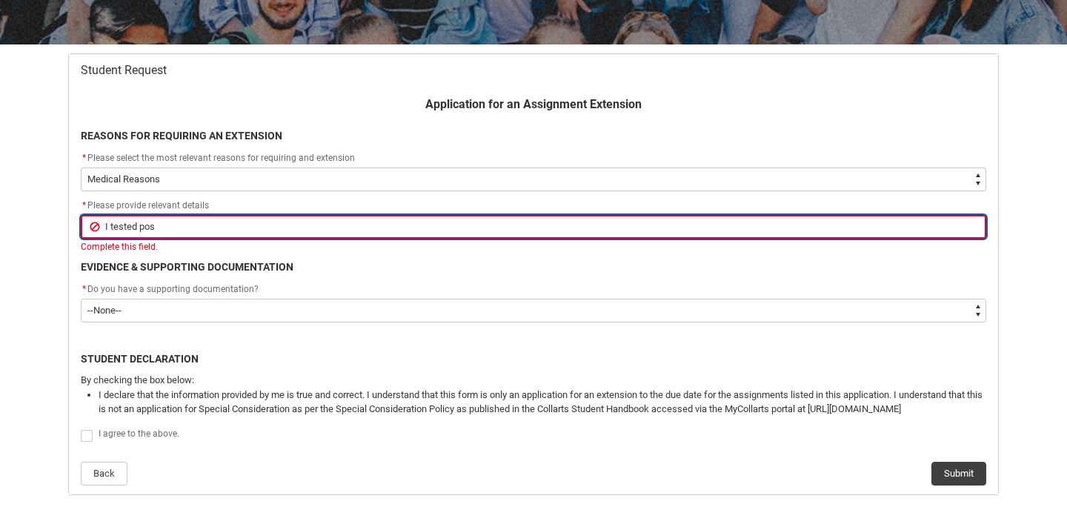
type input "I tested posi"
type lightning-primitive-input-simple "I tested posit"
type input "I tested posit"
type lightning-primitive-input-simple "I tested positi"
type input "I tested positi"
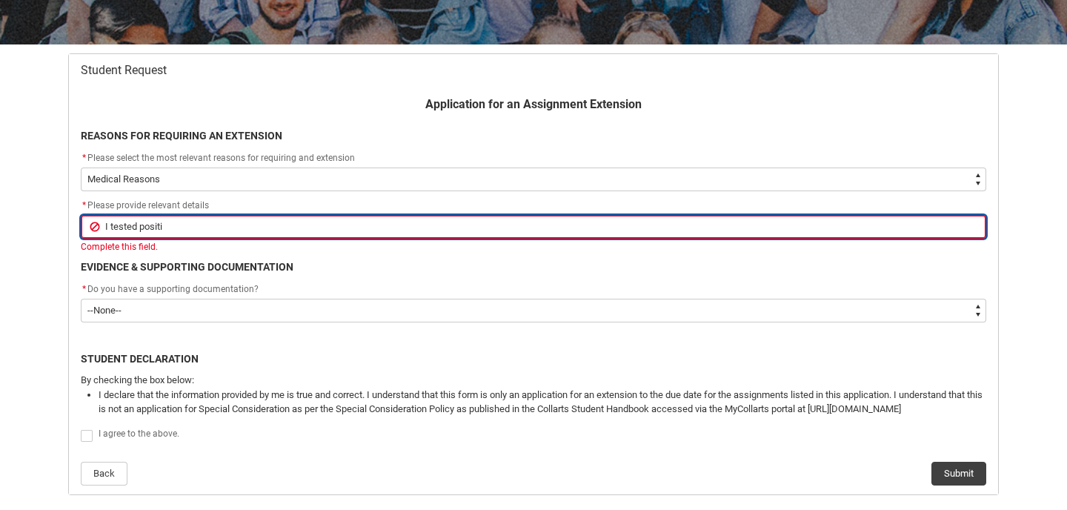
type lightning-primitive-input-simple "I tested positiv"
type input "I tested positiv"
type lightning-primitive-input-simple "I tested positive"
type input "I tested positive"
type lightning-primitive-input-simple "I tested positive"
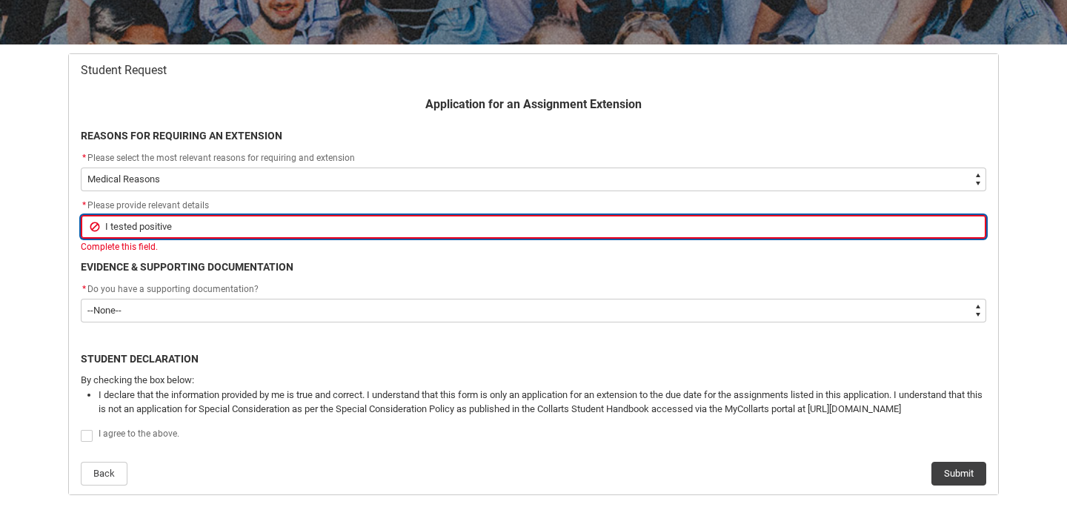
type input "I tested positive"
type lightning-primitive-input-simple "I tested positive f"
type input "I tested positive f"
type lightning-primitive-input-simple "I tested positive fo"
type input "I tested positive fo"
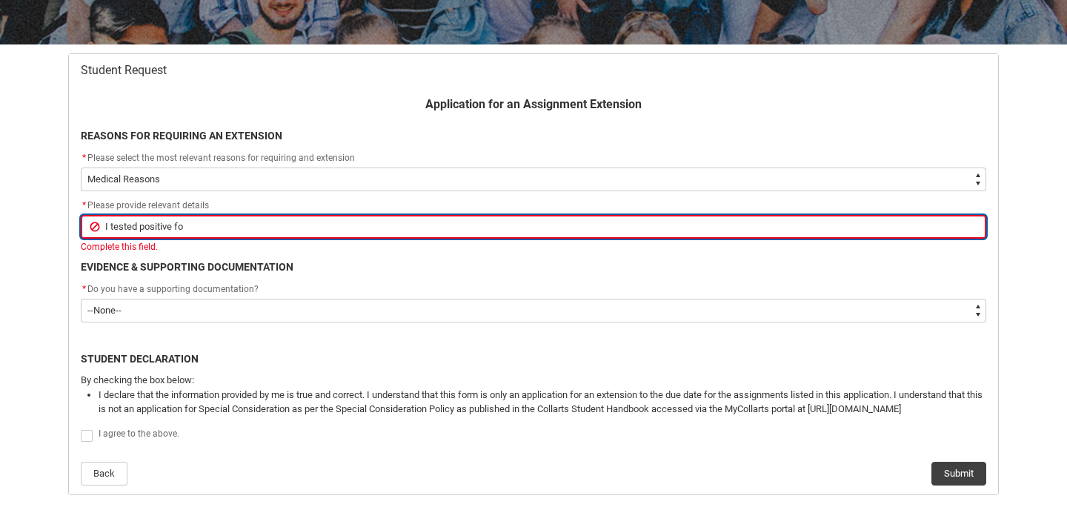
type lightning-primitive-input-simple "I tested positive for"
type input "I tested positive for"
type lightning-primitive-input-simple "I tested positive for"
type input "I tested positive for"
type lightning-primitive-input-simple "I tested positive for c"
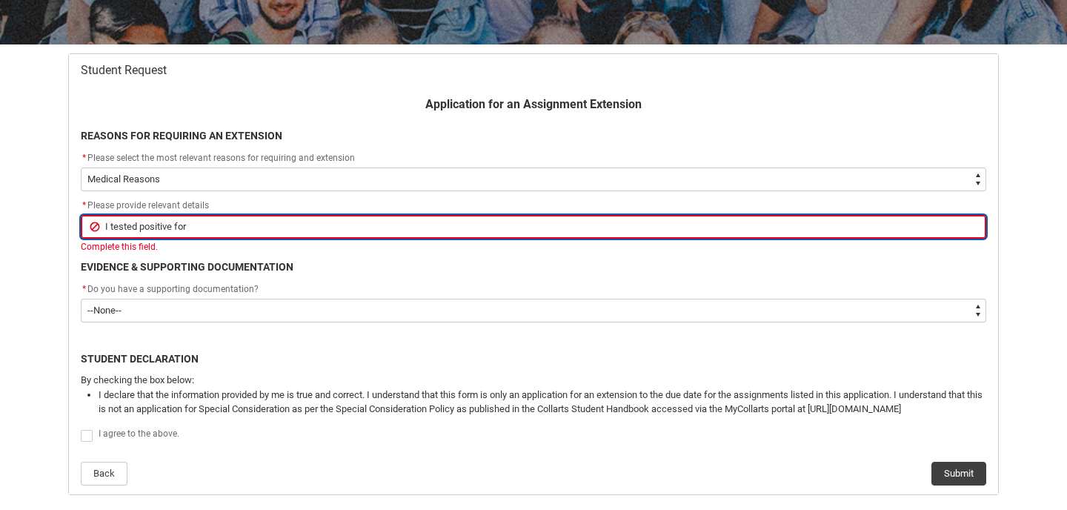
type input "I tested positive for c"
type lightning-primitive-input-simple "I tested positive for co"
type input "I tested positive for co"
type lightning-primitive-input-simple "I tested positive for cov"
type input "I tested positive for cov"
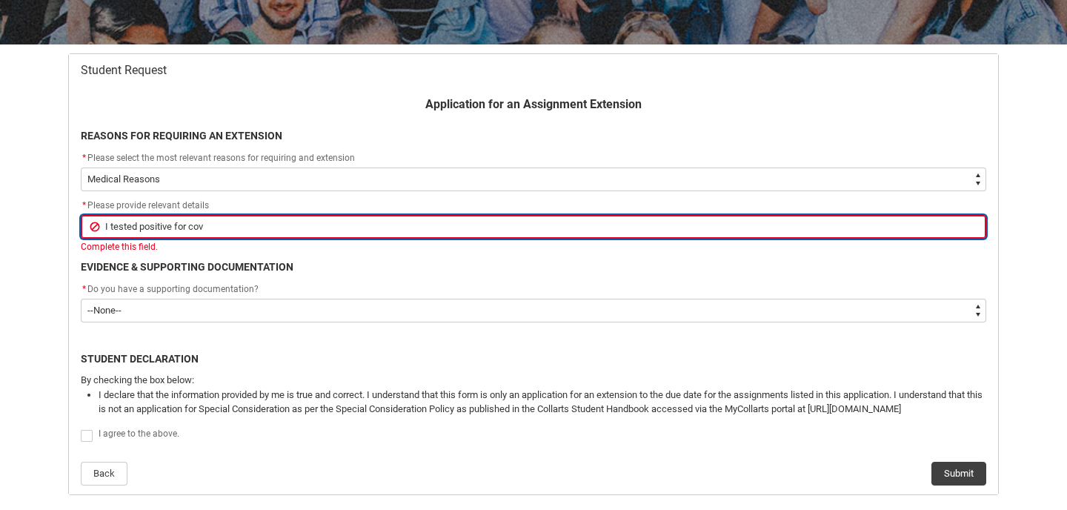
type lightning-primitive-input-simple "I tested positive for covi"
type input "I tested positive for covi"
type lightning-primitive-input-simple "I tested positive for [MEDICAL_DATA]"
type input "I tested positive for [MEDICAL_DATA]"
type lightning-primitive-input-simple "I tested positive for [MEDICAL_DATA]"
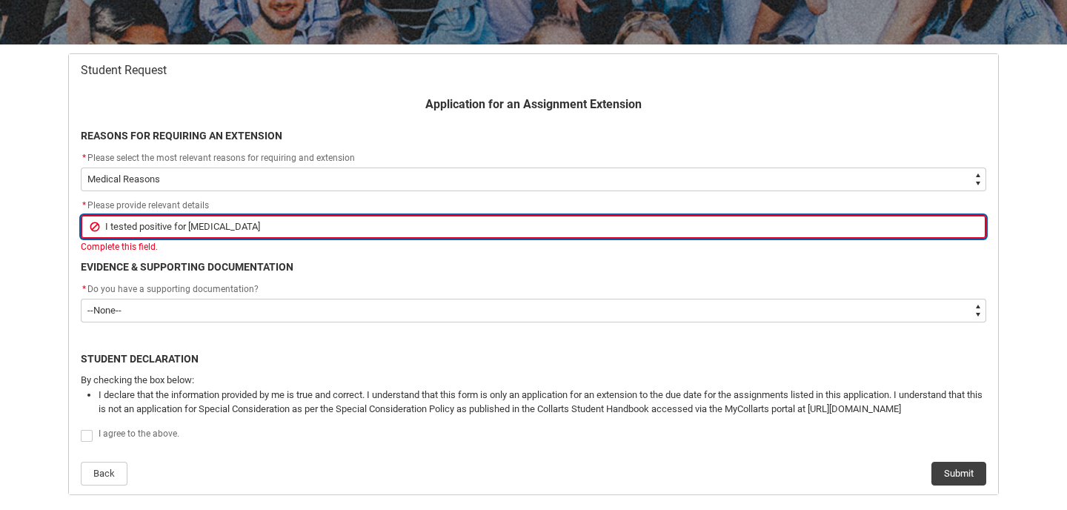
type input "I tested positive for [MEDICAL_DATA]"
type lightning-primitive-input-simple "I tested positive for [MEDICAL_DATA] t"
type input "I tested positive for [MEDICAL_DATA] t"
type lightning-primitive-input-simple "I tested positive for [MEDICAL_DATA] th"
type input "I tested positive for [MEDICAL_DATA] th"
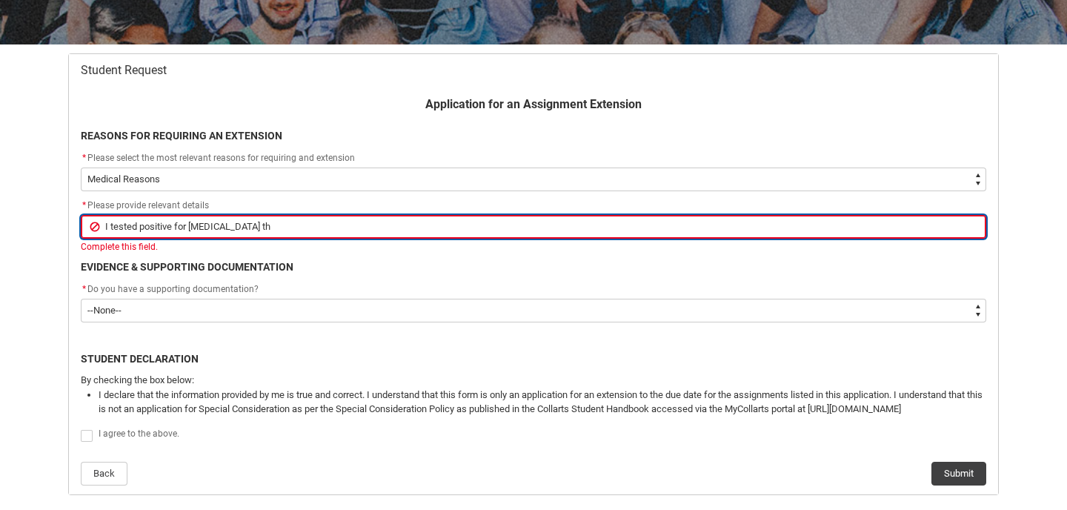
type lightning-primitive-input-simple "I tested positive for [MEDICAL_DATA] the"
type input "I tested positive for [MEDICAL_DATA] the"
type lightning-primitive-input-simple "I tested positive for [MEDICAL_DATA] the"
type input "I tested positive for [MEDICAL_DATA] the"
type lightning-primitive-input-simple "I tested positive for [MEDICAL_DATA] the w"
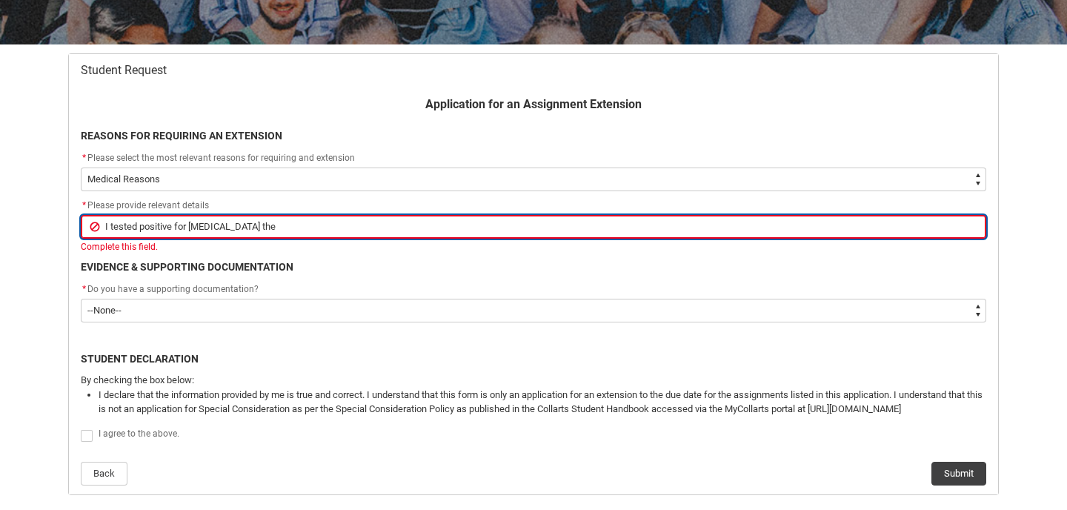
type input "I tested positive for [MEDICAL_DATA] the w"
type lightning-primitive-input-simple "I tested positive for [MEDICAL_DATA] the we"
type input "I tested positive for [MEDICAL_DATA] the we"
type lightning-primitive-input-simple "I tested positive for [MEDICAL_DATA] the wee"
type input "I tested positive for [MEDICAL_DATA] the wee"
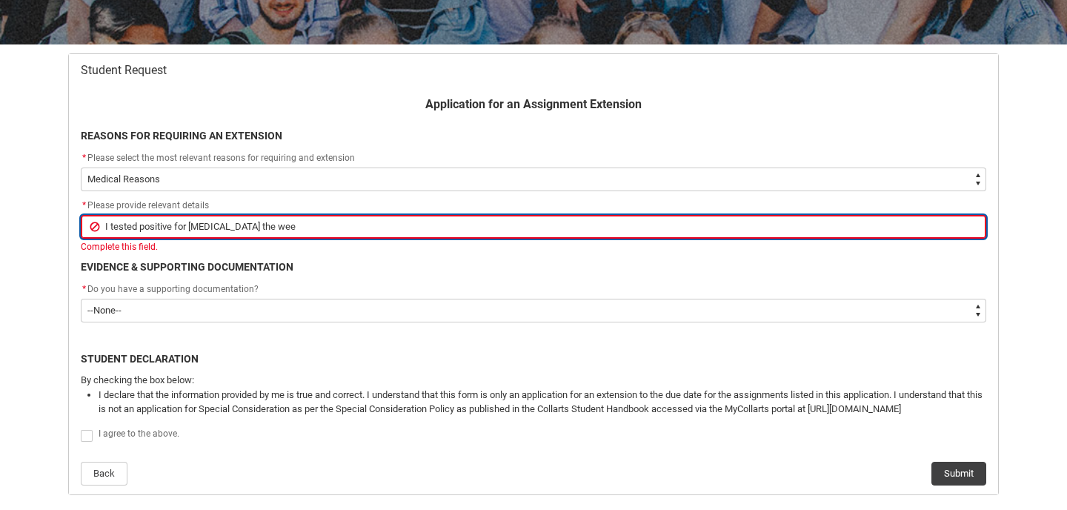
type lightning-primitive-input-simple "I tested positive for [MEDICAL_DATA] the week"
type input "I tested positive for [MEDICAL_DATA] the week"
type lightning-primitive-input-simple "I tested positive for [MEDICAL_DATA] the week"
type input "I tested positive for [MEDICAL_DATA] the week"
type lightning-primitive-input-simple "I tested positive for [MEDICAL_DATA] the week t"
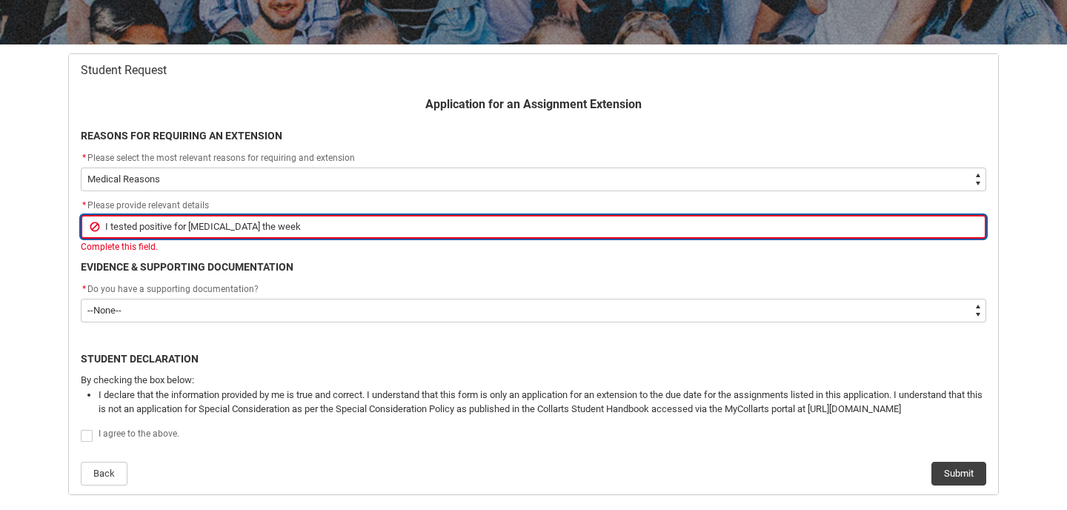
type input "I tested positive for [MEDICAL_DATA] the week t"
type lightning-primitive-input-simple "I tested positive for [MEDICAL_DATA] the week th"
type input "I tested positive for [MEDICAL_DATA] the week th"
type lightning-primitive-input-simple "I tested positive for [MEDICAL_DATA] the week thi"
type input "I tested positive for [MEDICAL_DATA] the week thi"
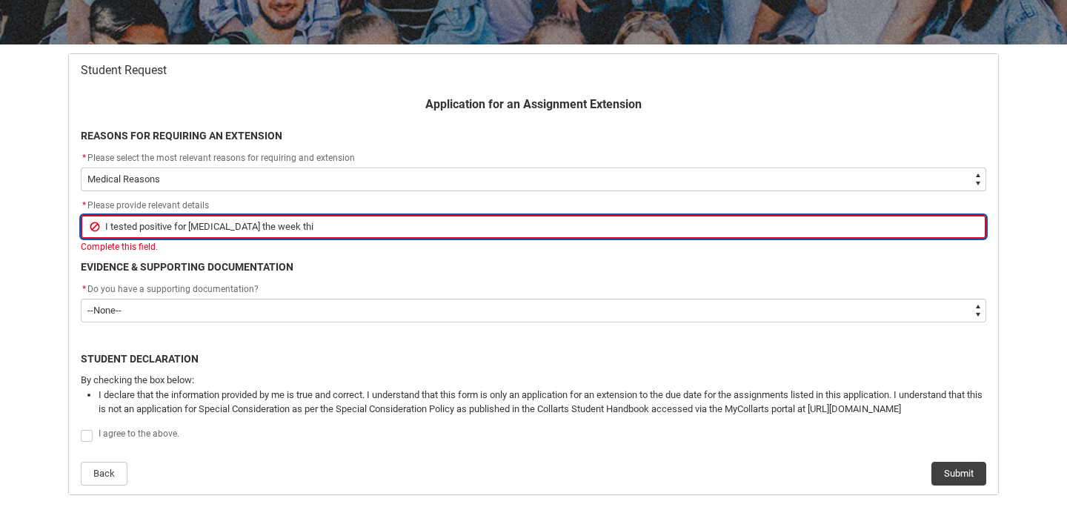
type lightning-primitive-input-simple "I tested positive for [MEDICAL_DATA] the week this"
type input "I tested positive for [MEDICAL_DATA] the week this"
type lightning-primitive-input-simple "I tested positive for [MEDICAL_DATA] the week this"
type input "I tested positive for [MEDICAL_DATA] the week this"
type lightning-primitive-input-simple "I tested positive for [MEDICAL_DATA] the week this a"
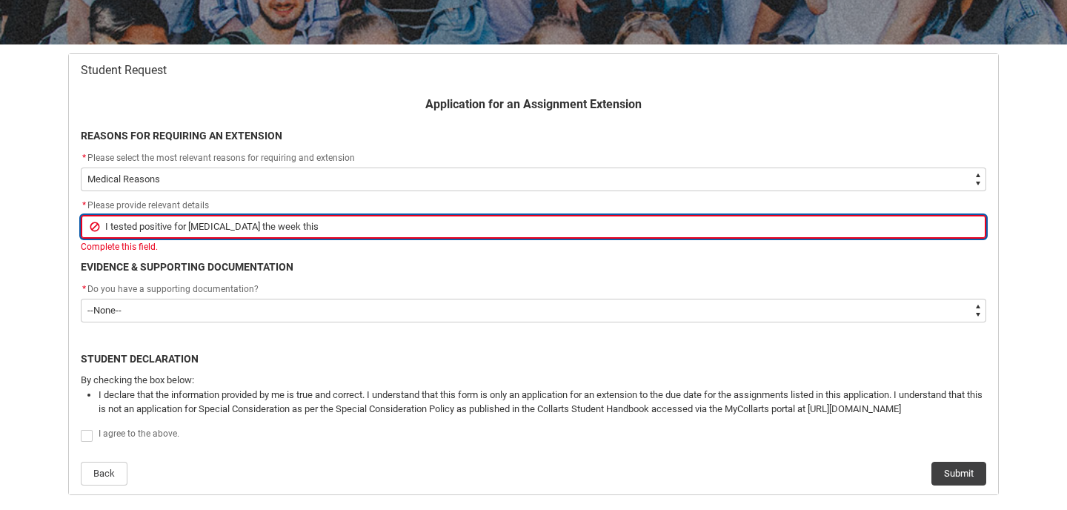
type input "I tested positive for [MEDICAL_DATA] the week this a"
type lightning-primitive-input-simple "I tested positive for [MEDICAL_DATA] the week this as"
type input "I tested positive for [MEDICAL_DATA] the week this as"
type lightning-primitive-input-simple "I tested positive for [MEDICAL_DATA] the week this ass"
type input "I tested positive for [MEDICAL_DATA] the week this ass"
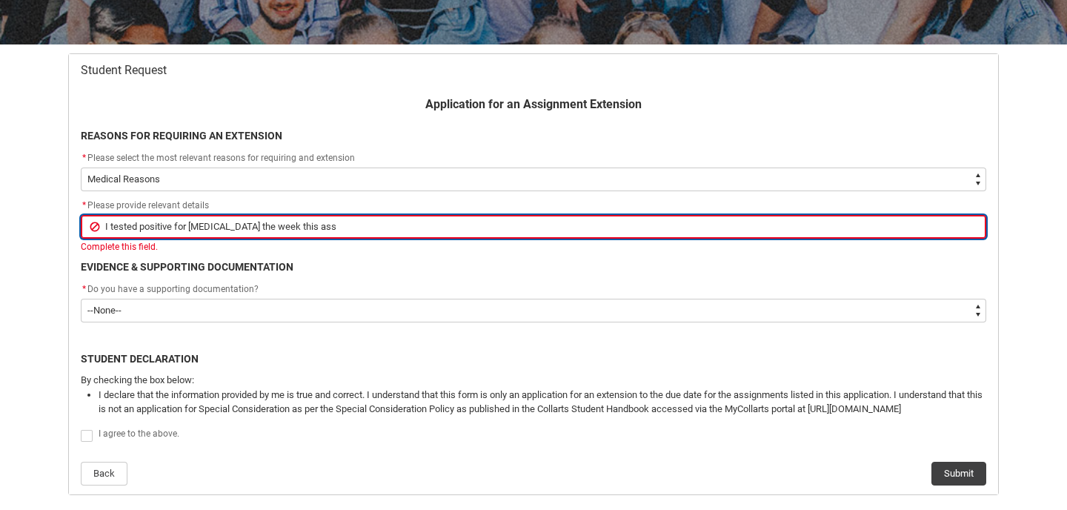
type lightning-primitive-input-simple "I tested positive for [MEDICAL_DATA] the week this assi"
type input "I tested positive for [MEDICAL_DATA] the week this assi"
type lightning-primitive-input-simple "I tested positive for [MEDICAL_DATA] the week this assig"
type input "I tested positive for [MEDICAL_DATA] the week this assig"
type lightning-primitive-input-simple "I tested positive for [MEDICAL_DATA] the week this assign"
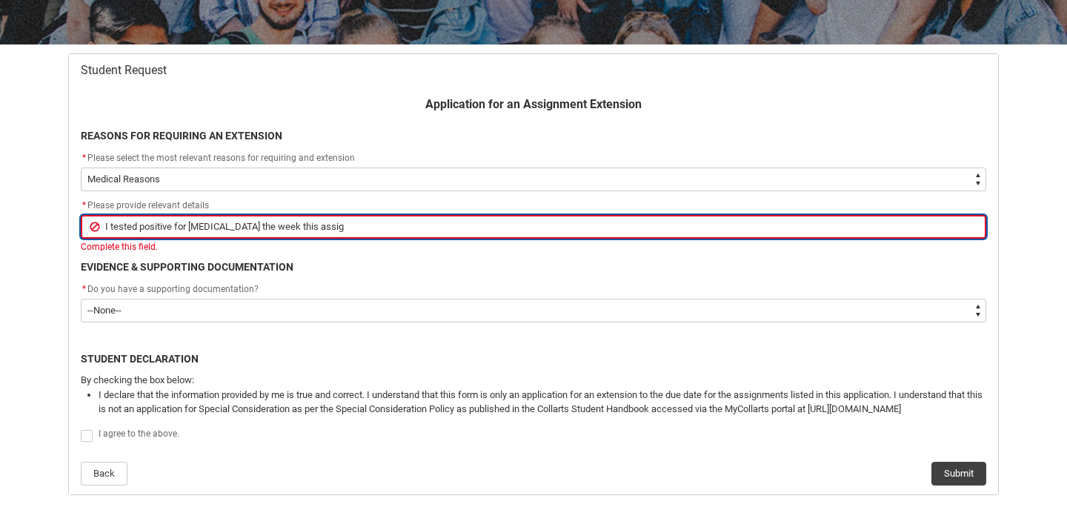
type input "I tested positive for [MEDICAL_DATA] the week this assign"
drag, startPoint x: 745, startPoint y: 227, endPoint x: 708, endPoint y: 228, distance: 36.3
click at [708, 228] on input "I tested positive for [MEDICAL_DATA] the week this assignment was due. I have […" at bounding box center [533, 227] width 905 height 24
click at [948, 222] on input "I tested positive for [MEDICAL_DATA] the week this assignment was due. I have […" at bounding box center [533, 227] width 905 height 24
drag, startPoint x: 983, startPoint y: 236, endPoint x: 985, endPoint y: 254, distance: 18.6
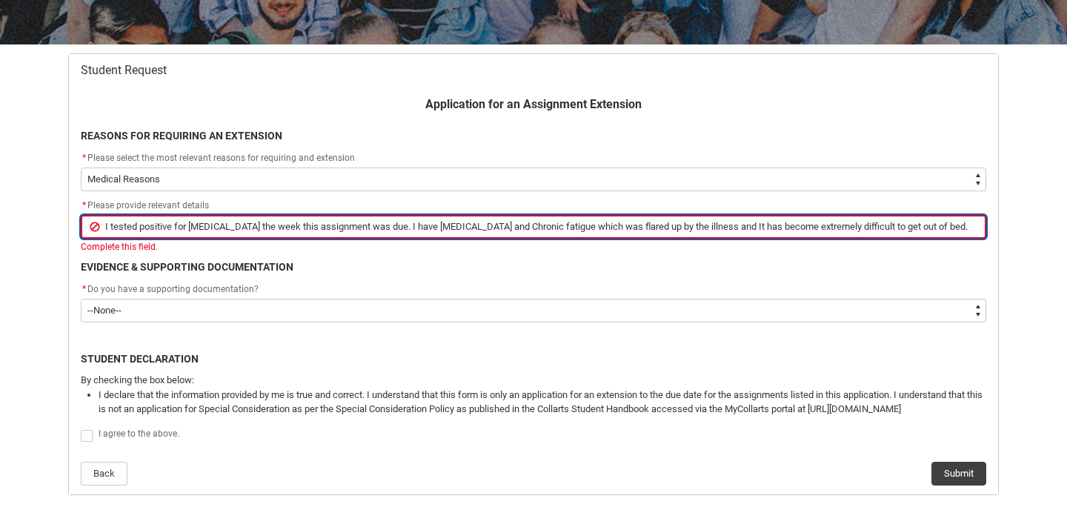
click at [985, 254] on flowruntime-screen-field "* Please provide relevant details I tested positive for [MEDICAL_DATA] the week…" at bounding box center [533, 228] width 923 height 62
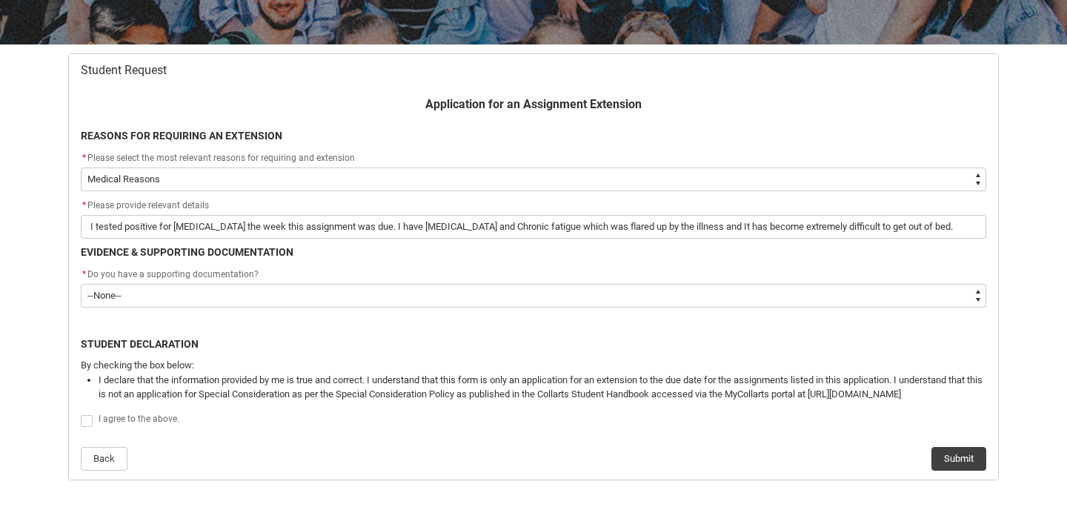
click at [950, 269] on div "Application for an Assignment Extension REASONS FOR REQUIRING AN EXTENSION * Pl…" at bounding box center [533, 283] width 923 height 375
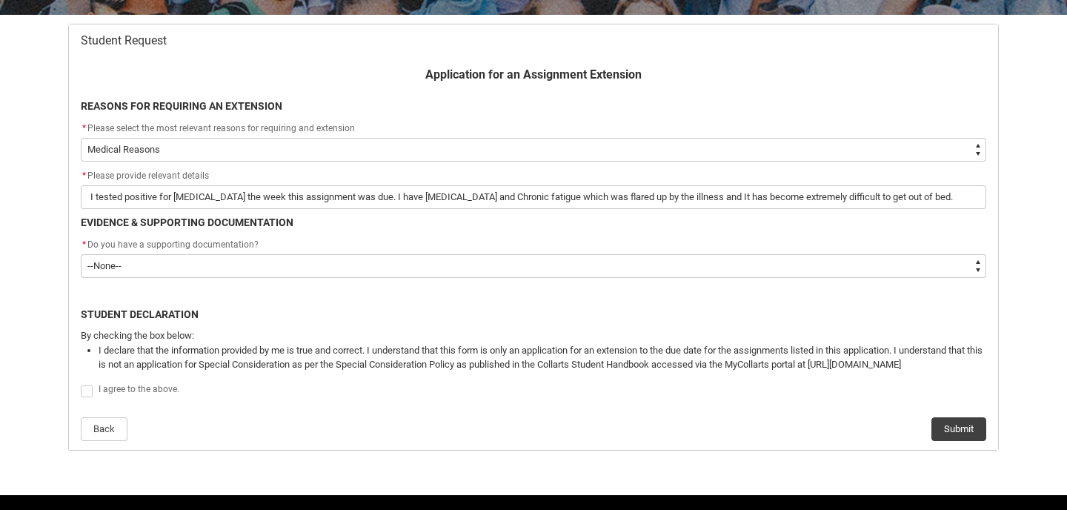
scroll to position [282, 0]
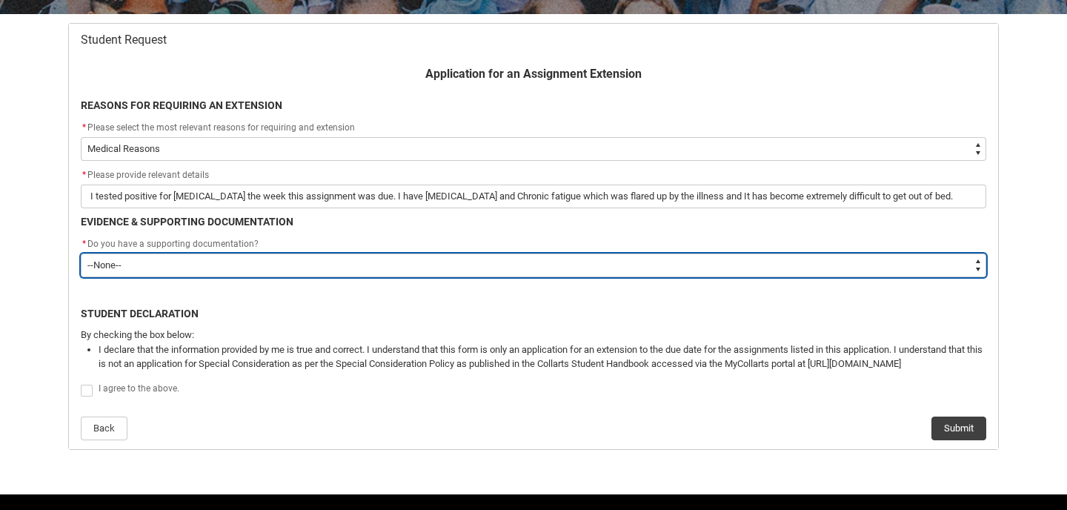
click at [574, 273] on select "--None-- Yes No" at bounding box center [533, 265] width 905 height 24
click at [566, 269] on select "--None-- Yes No" at bounding box center [533, 265] width 905 height 24
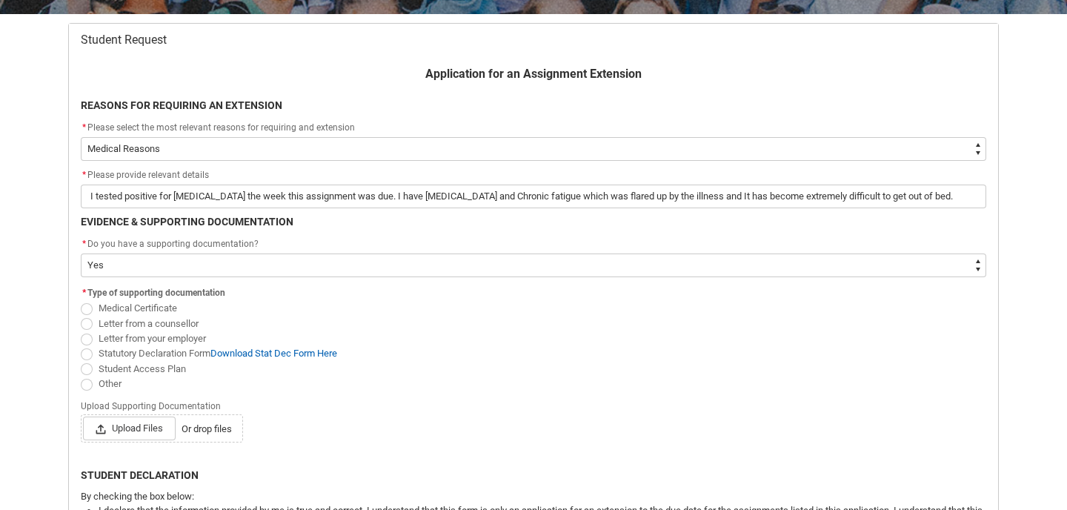
click at [90, 385] on span "Redu_Student_Request flow" at bounding box center [87, 385] width 12 height 12
click at [81, 376] on input "Other" at bounding box center [80, 375] width 1 height 1
click at [276, 405] on lightning-input "Upload Supporting Documentation Upload Files Or drop files" at bounding box center [533, 419] width 905 height 46
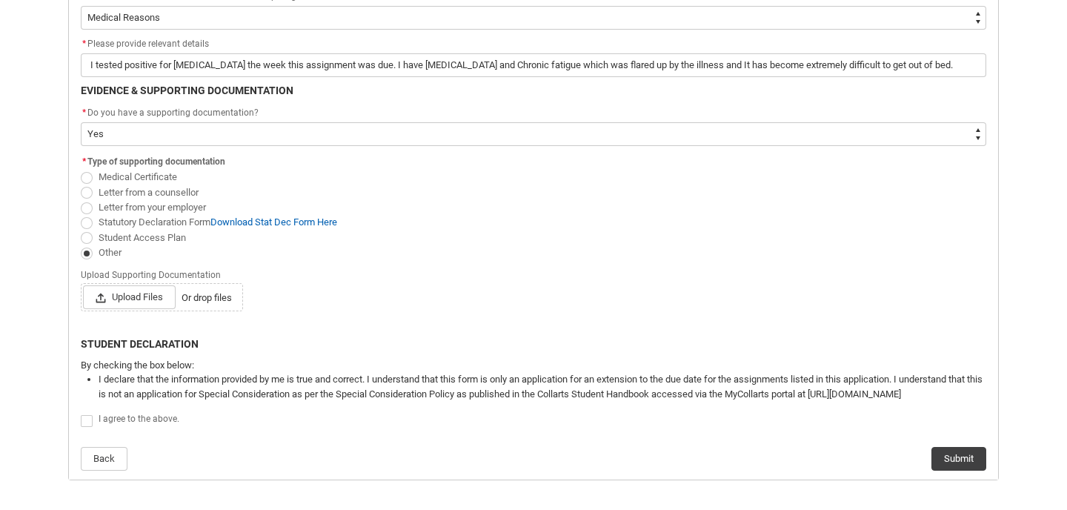
scroll to position [419, 0]
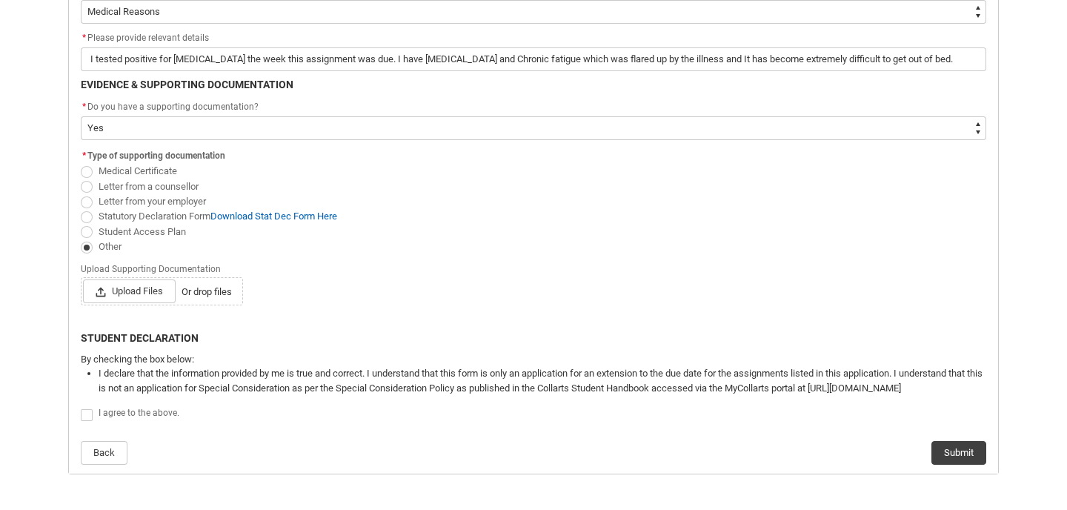
click at [85, 420] on span "Redu_Student_Request flow" at bounding box center [87, 415] width 12 height 12
click at [81, 407] on input "Redu_Student_Request flow" at bounding box center [80, 406] width 1 height 1
click at [122, 290] on span "Upload Files" at bounding box center [129, 291] width 93 height 24
click at [83, 279] on input "Upload Files Or drop files" at bounding box center [82, 279] width 1 height 1
click at [142, 297] on span "Upload Files" at bounding box center [129, 291] width 93 height 24
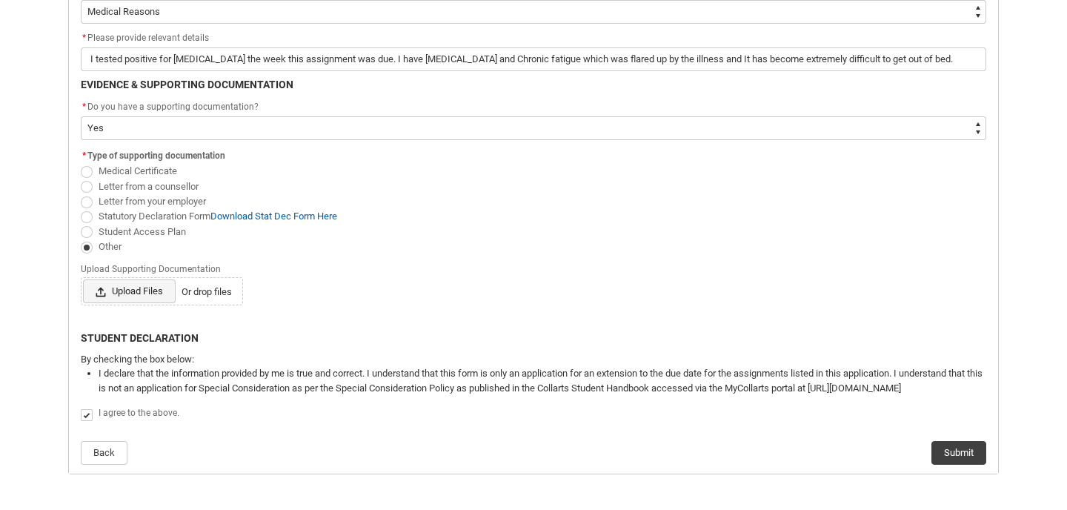
click at [83, 279] on input "Upload Files Or drop files" at bounding box center [82, 279] width 1 height 1
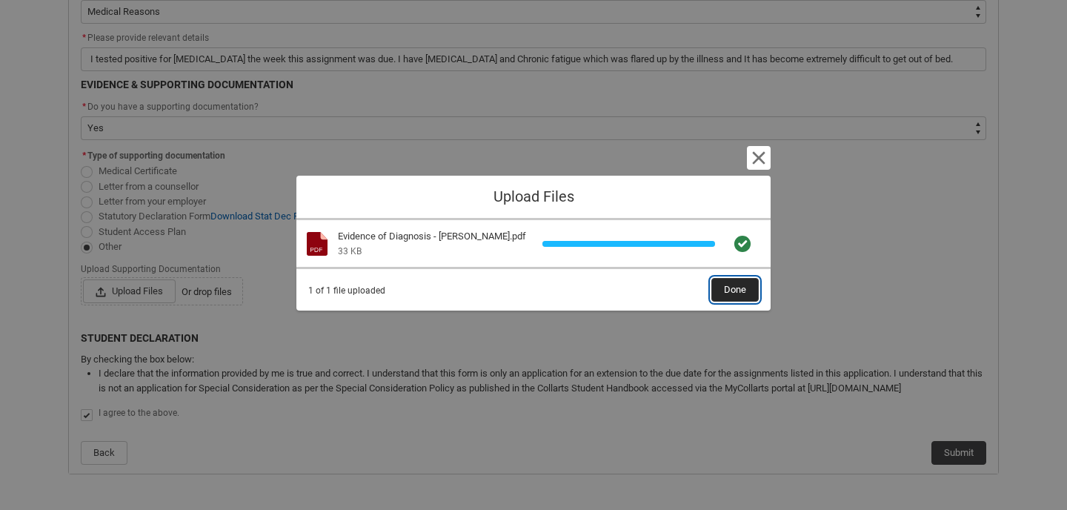
click at [738, 289] on span "Done" at bounding box center [735, 290] width 22 height 22
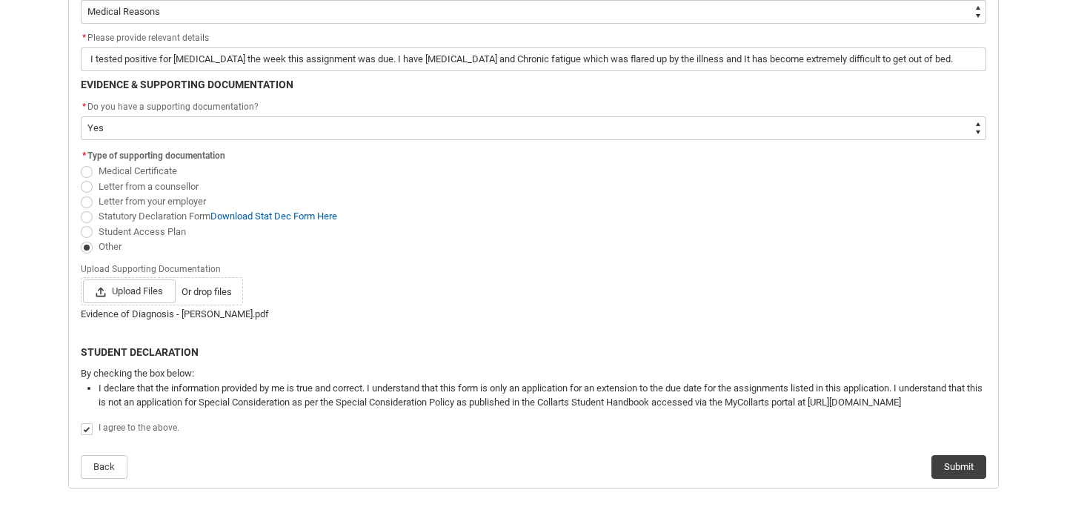
click at [738, 290] on div "Upload Files Or drop files" at bounding box center [533, 291] width 905 height 28
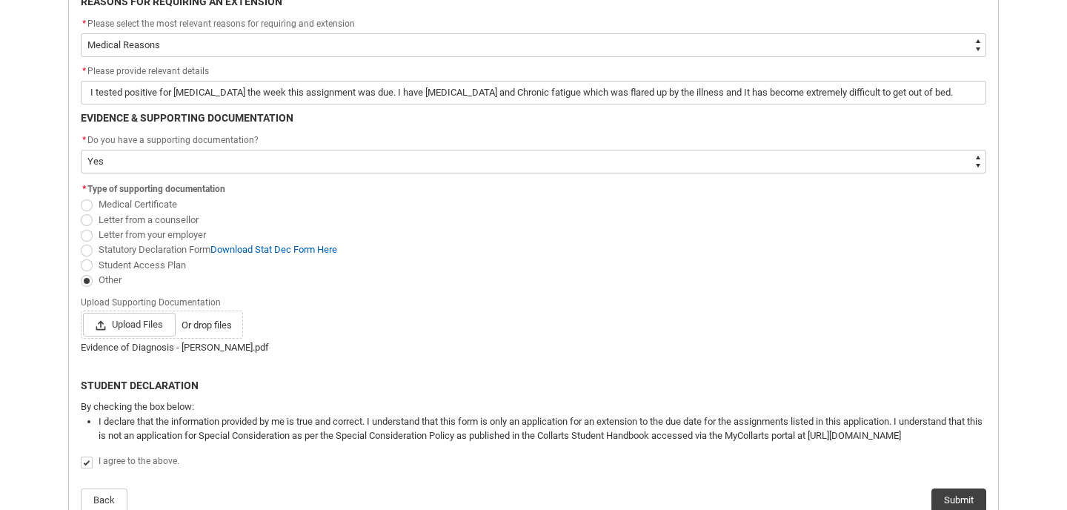
scroll to position [384, 0]
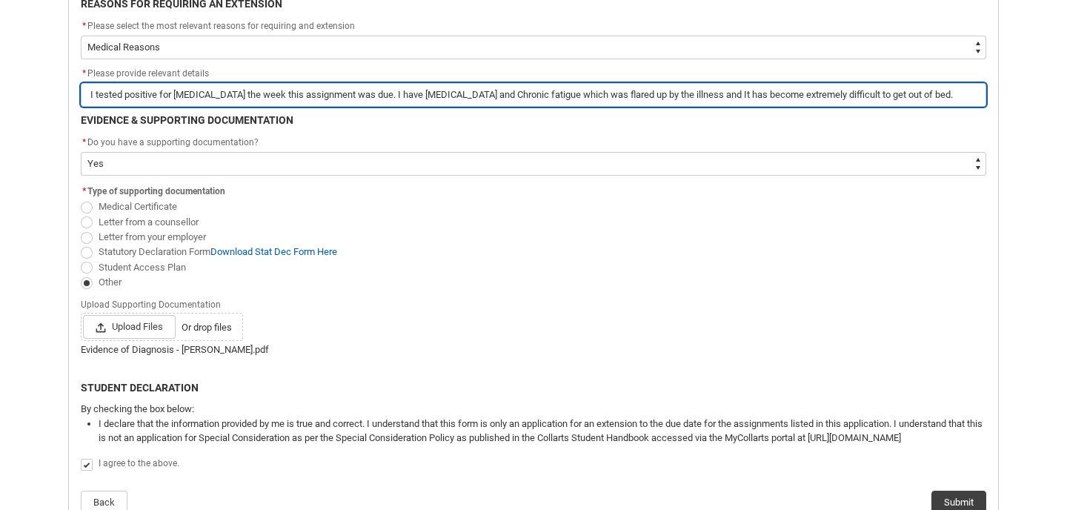
click at [912, 100] on input "I tested positive for [MEDICAL_DATA] the week this assignment was due. I have […" at bounding box center [533, 95] width 905 height 24
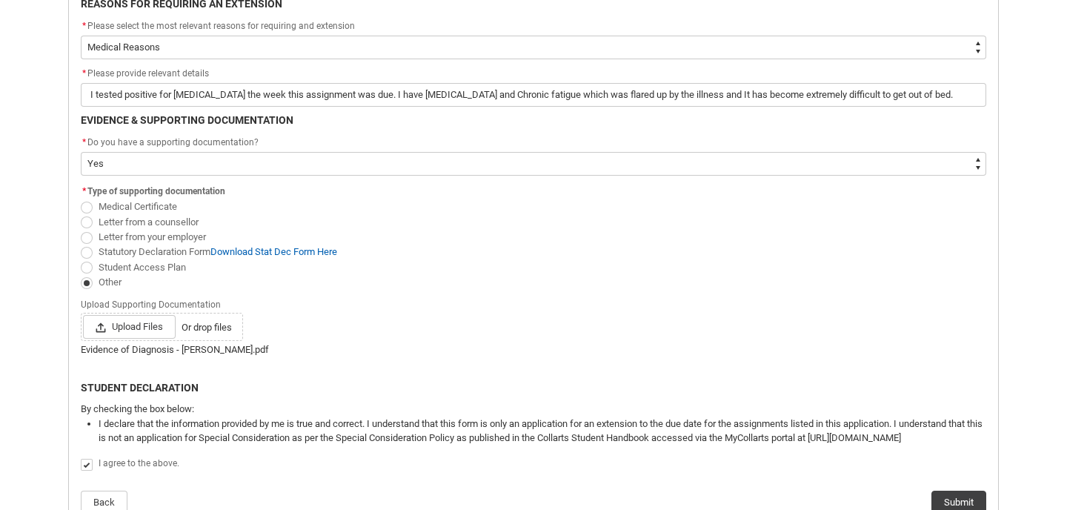
click at [865, 261] on span "Student Access Plan" at bounding box center [533, 266] width 905 height 15
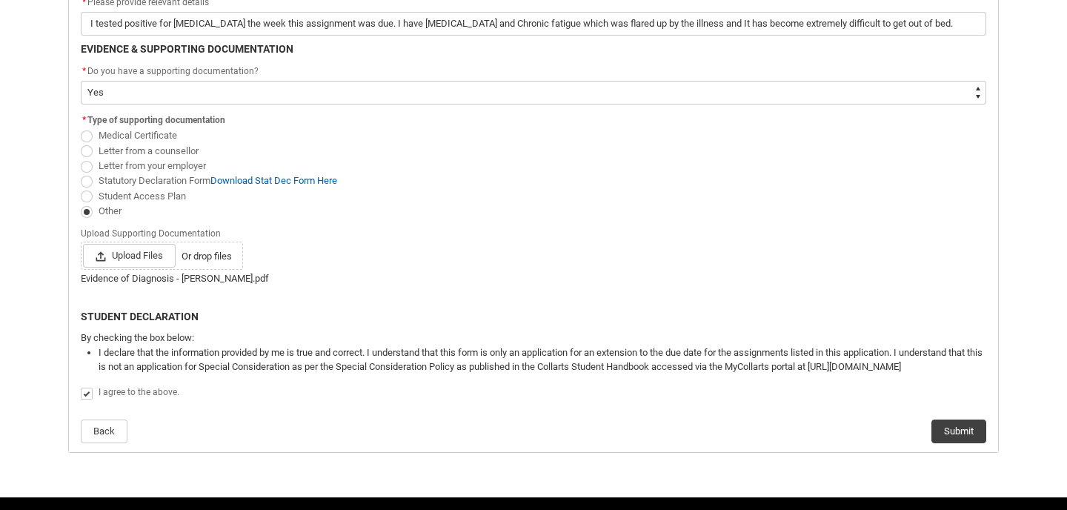
scroll to position [460, 0]
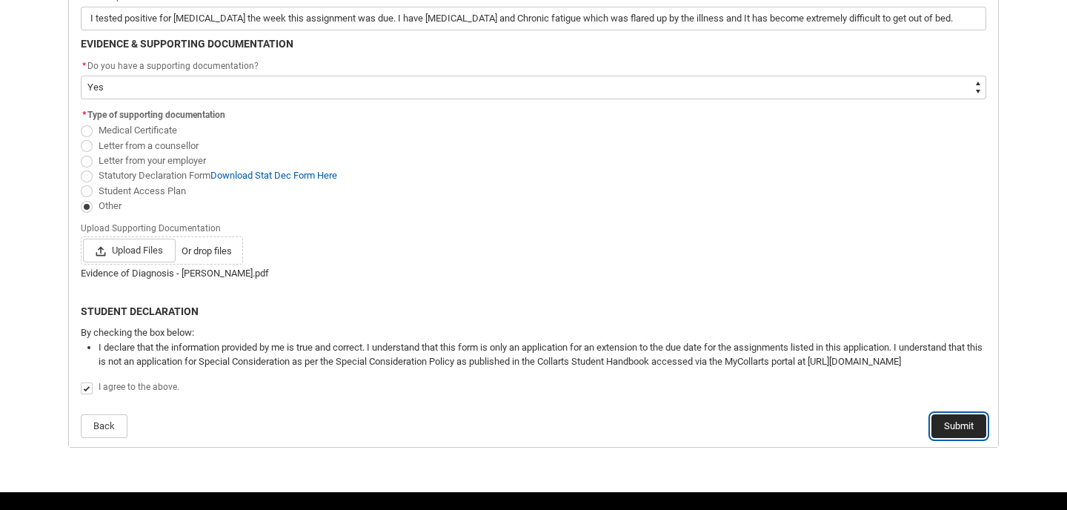
click at [956, 426] on button "Submit" at bounding box center [958, 426] width 55 height 24
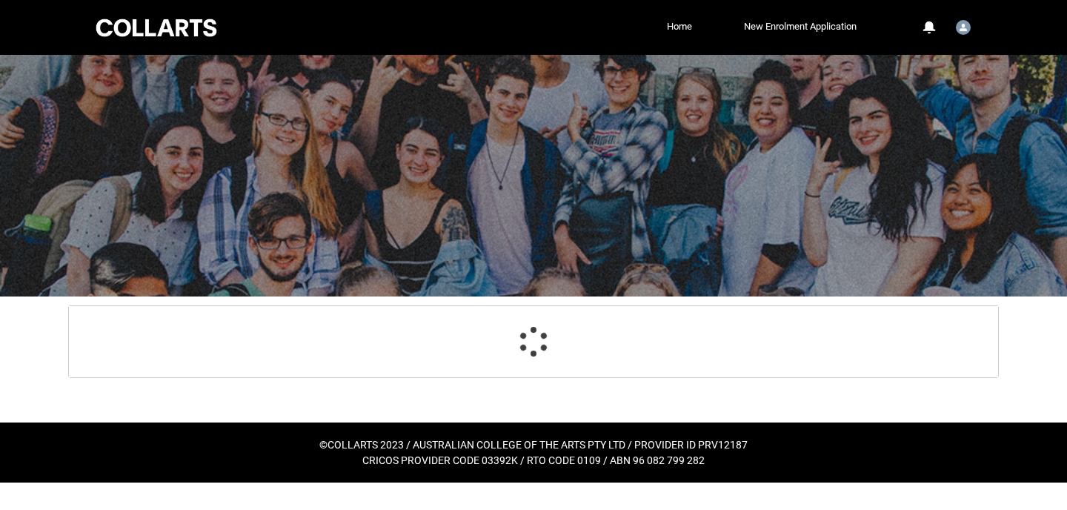
scroll to position [16, 0]
